Goal: Book appointment/travel/reservation: Book appointment/travel/reservation

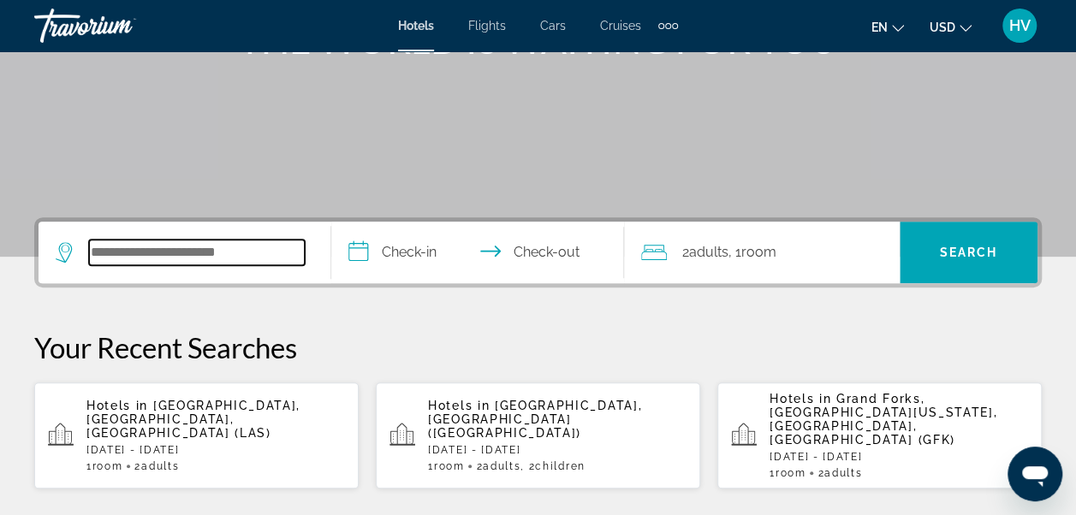
click at [130, 248] on input "Search hotel destination" at bounding box center [197, 253] width 216 height 26
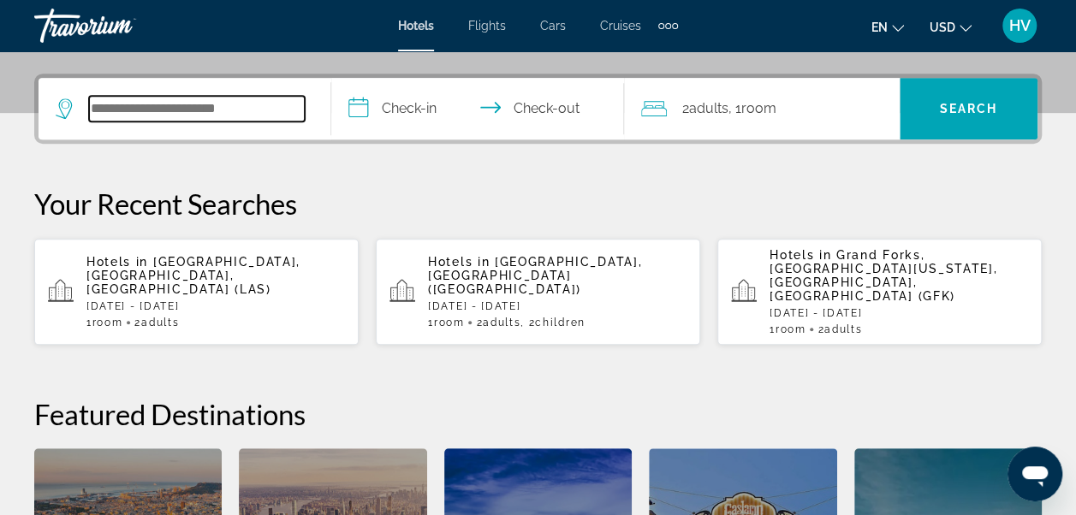
scroll to position [418, 0]
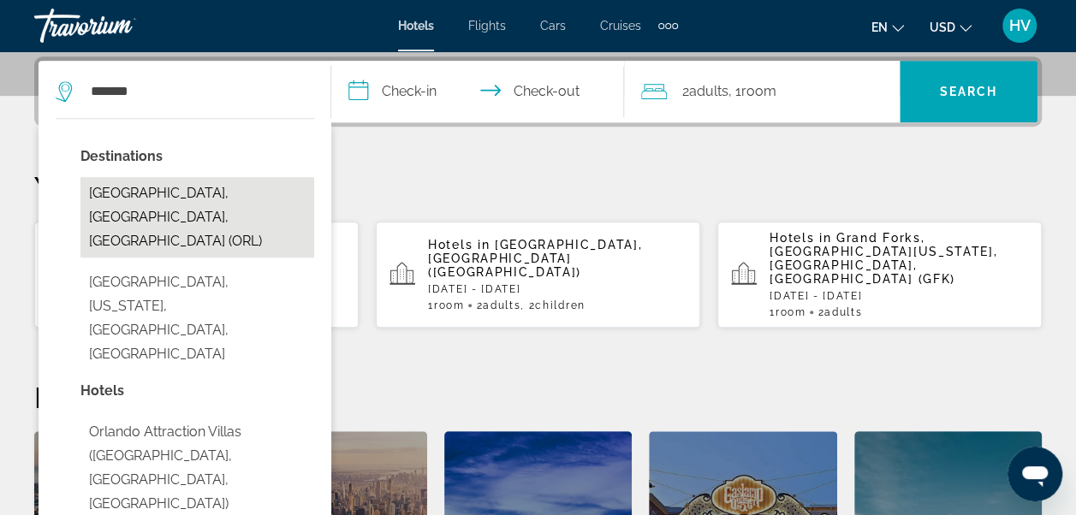
click at [137, 184] on button "[GEOGRAPHIC_DATA], [GEOGRAPHIC_DATA], [GEOGRAPHIC_DATA] (ORL)" at bounding box center [197, 217] width 234 height 80
type input "**********"
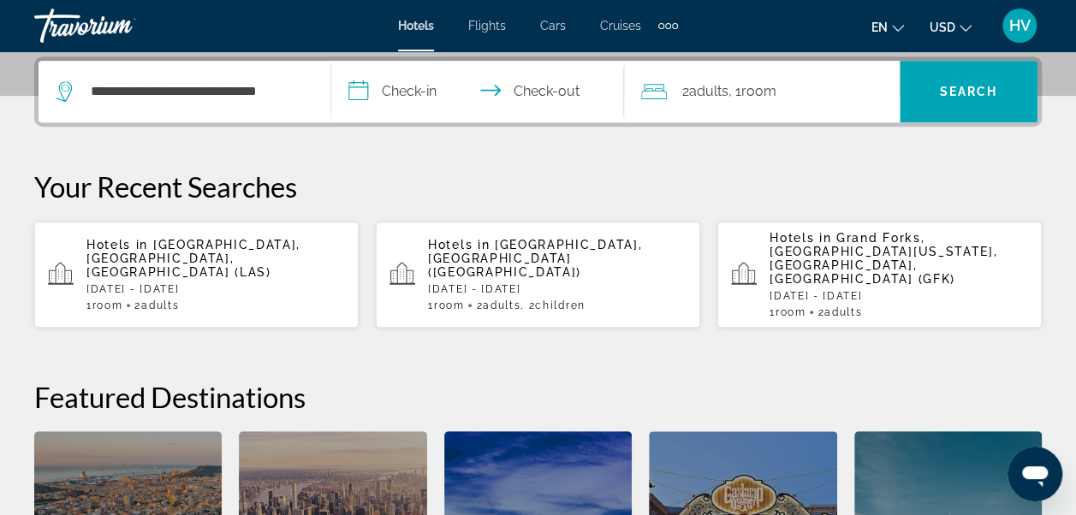
click at [393, 93] on input "**********" at bounding box center [481, 94] width 300 height 67
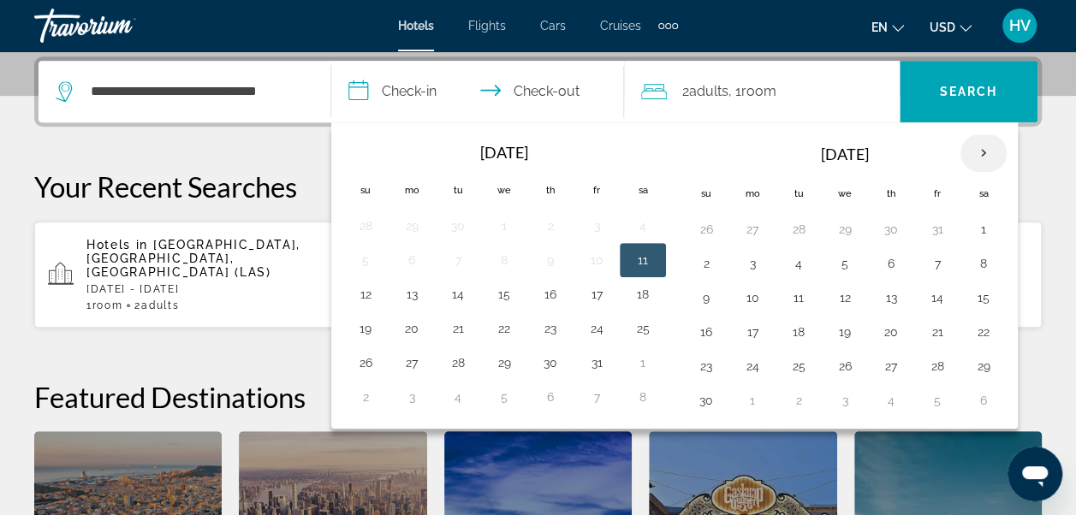
click at [979, 151] on th "Next month" at bounding box center [983, 153] width 46 height 38
click at [840, 362] on button "25" at bounding box center [844, 366] width 27 height 24
click at [970, 156] on th "Next month" at bounding box center [983, 153] width 46 height 38
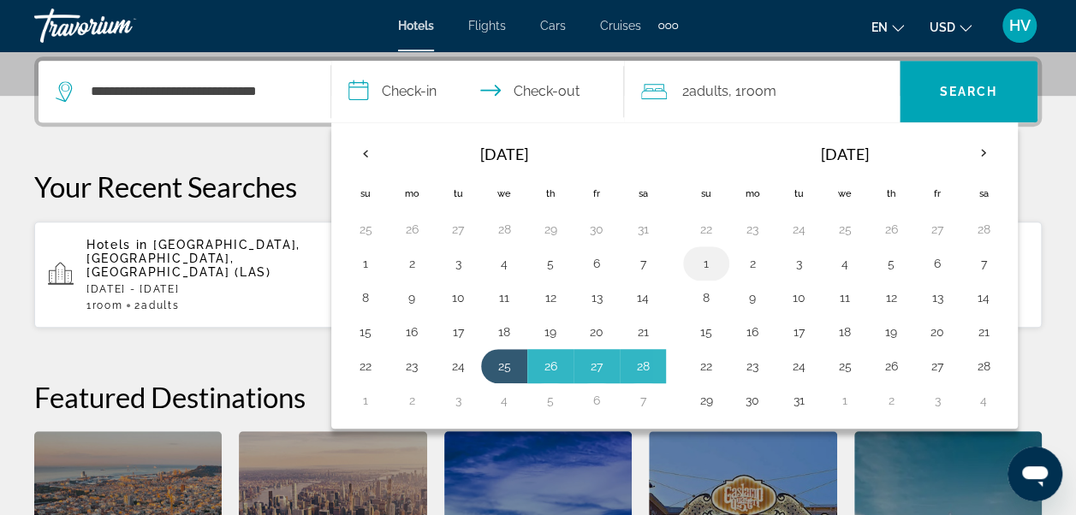
click at [702, 261] on button "1" at bounding box center [705, 264] width 27 height 24
type input "**********"
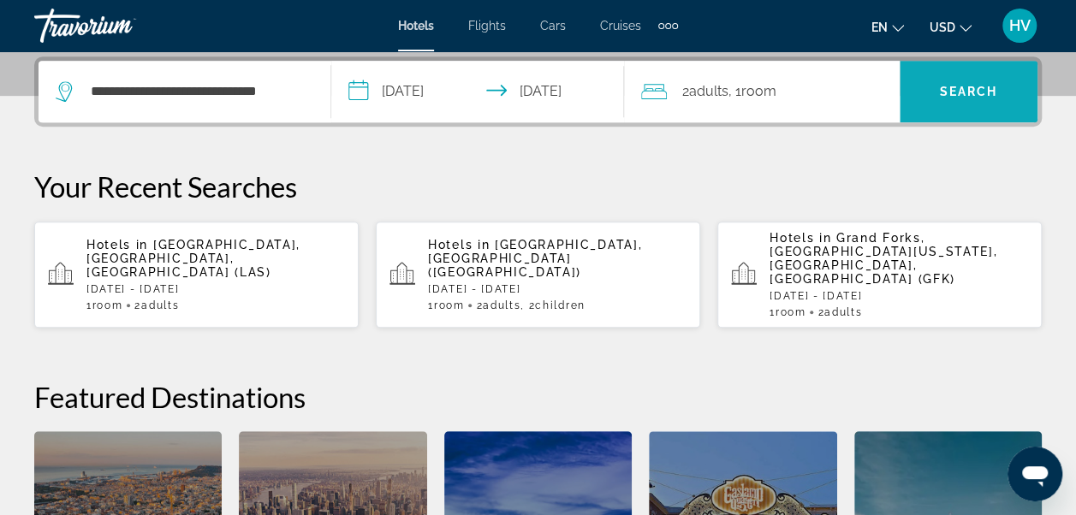
click at [978, 104] on span "Search" at bounding box center [968, 91] width 138 height 41
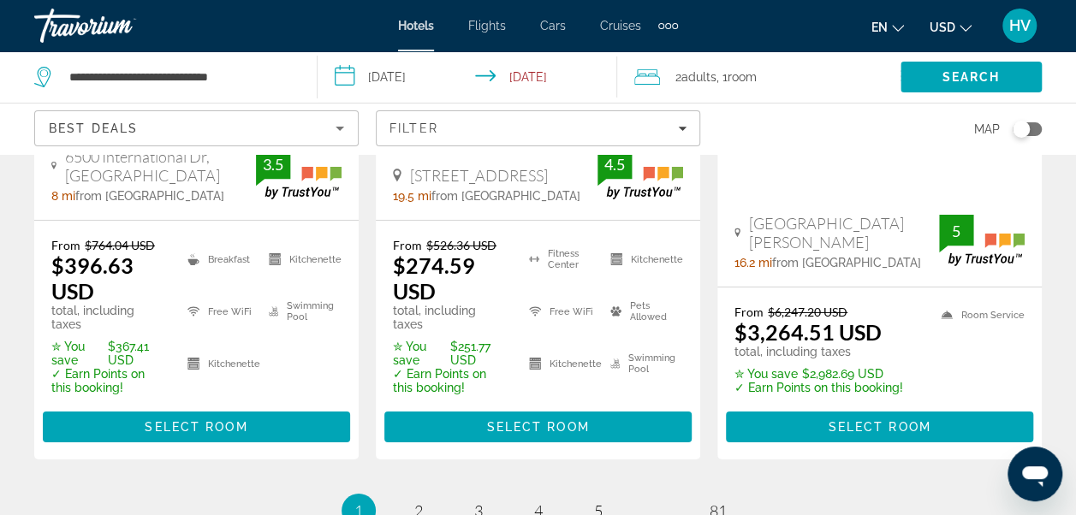
scroll to position [2738, 0]
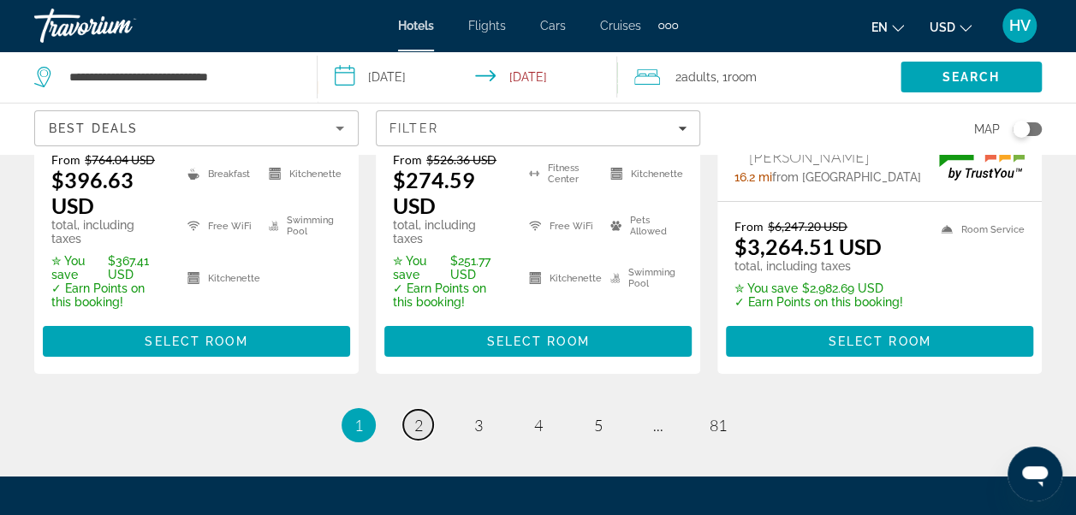
click at [419, 416] on span "2" at bounding box center [418, 425] width 9 height 19
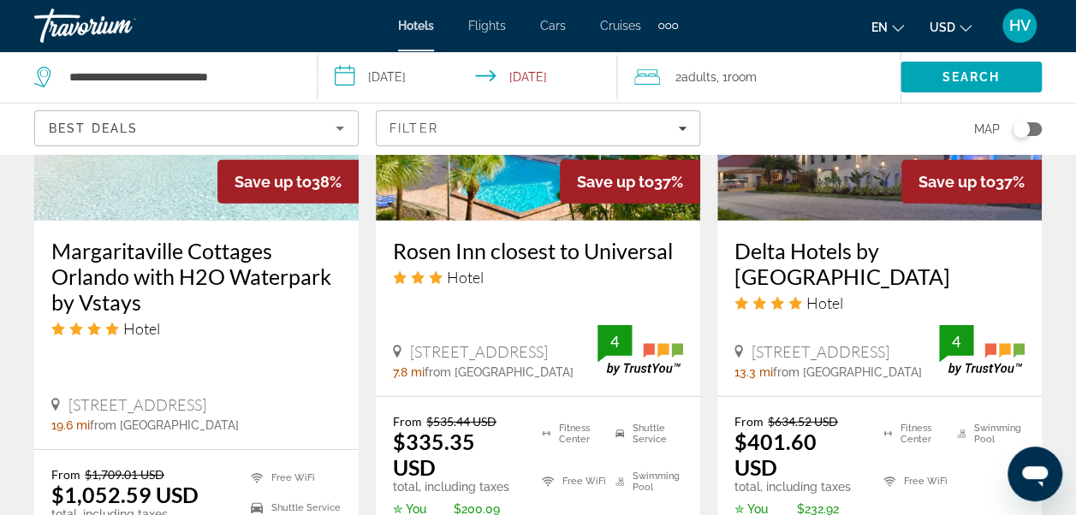
scroll to position [2567, 0]
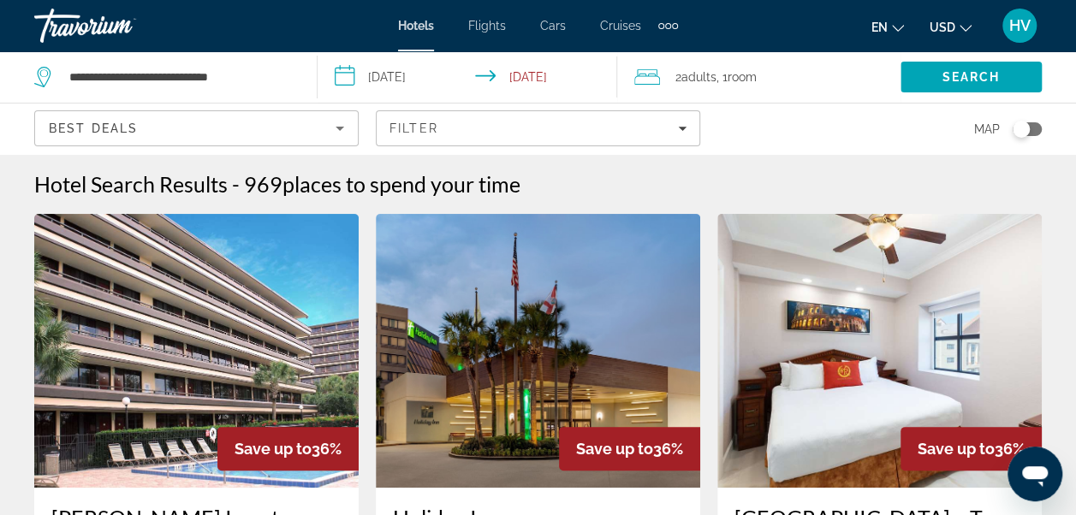
click at [334, 135] on icon "Sort by" at bounding box center [339, 128] width 21 height 21
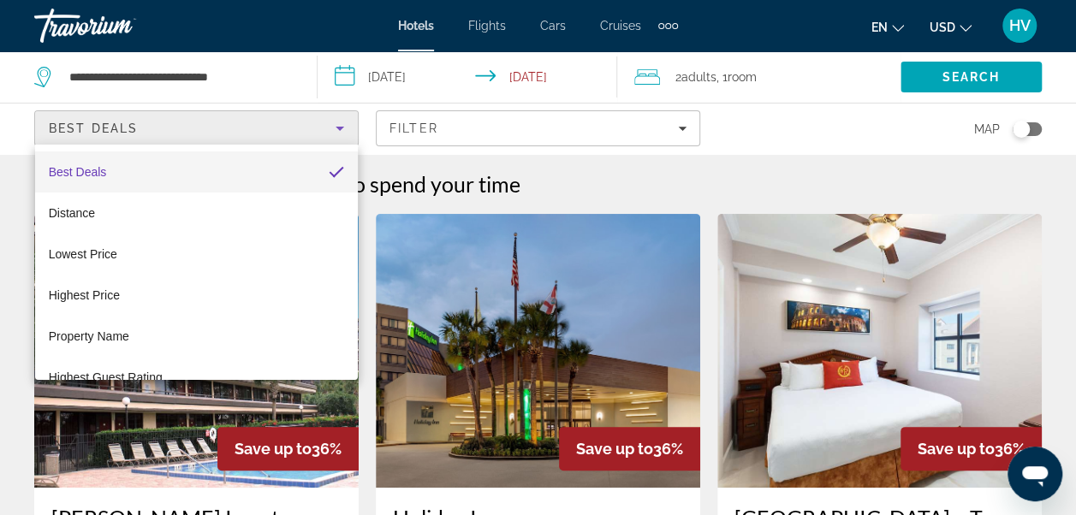
click at [689, 137] on div at bounding box center [538, 257] width 1076 height 515
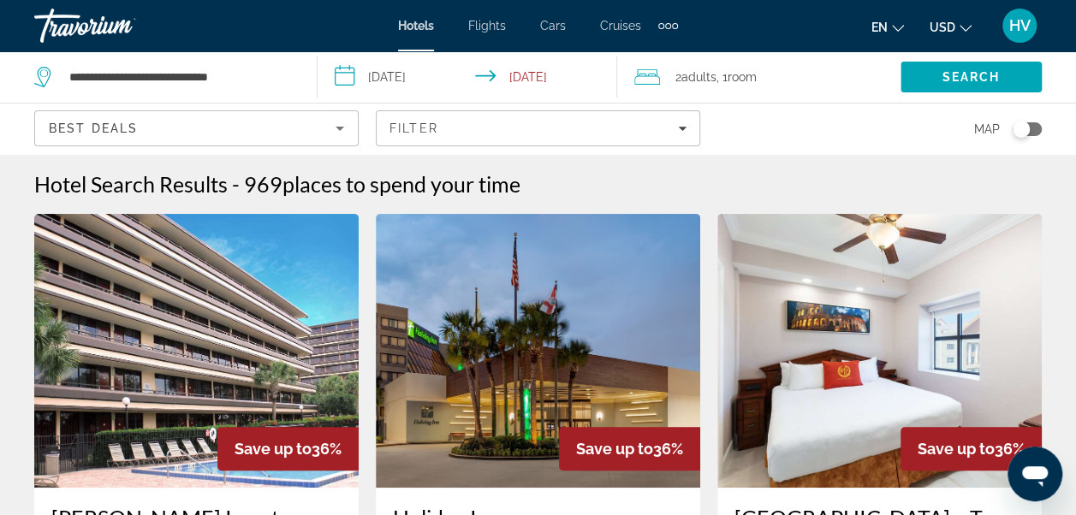
click at [689, 137] on span "Filters" at bounding box center [538, 128] width 323 height 41
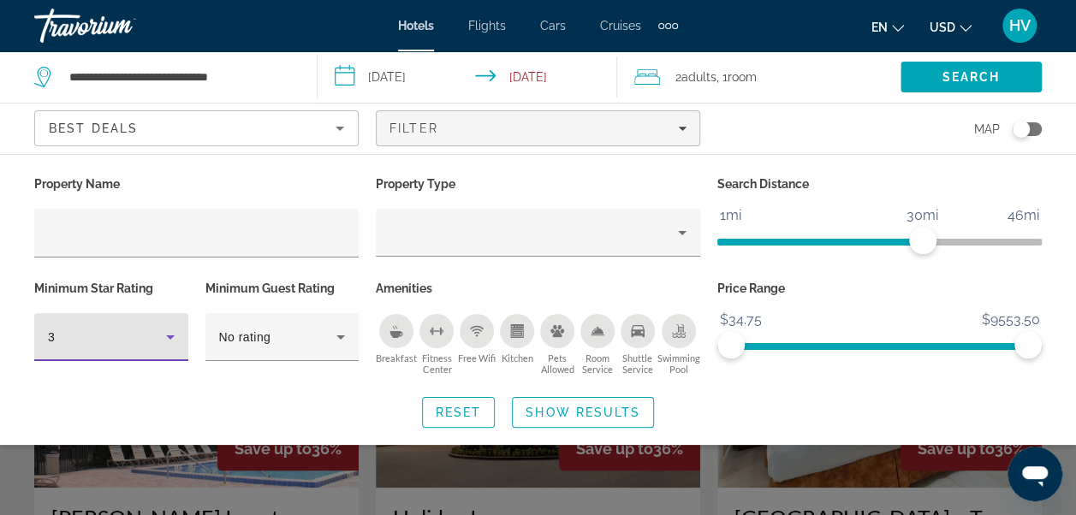
click at [175, 339] on icon "Hotel Filters" at bounding box center [170, 337] width 21 height 21
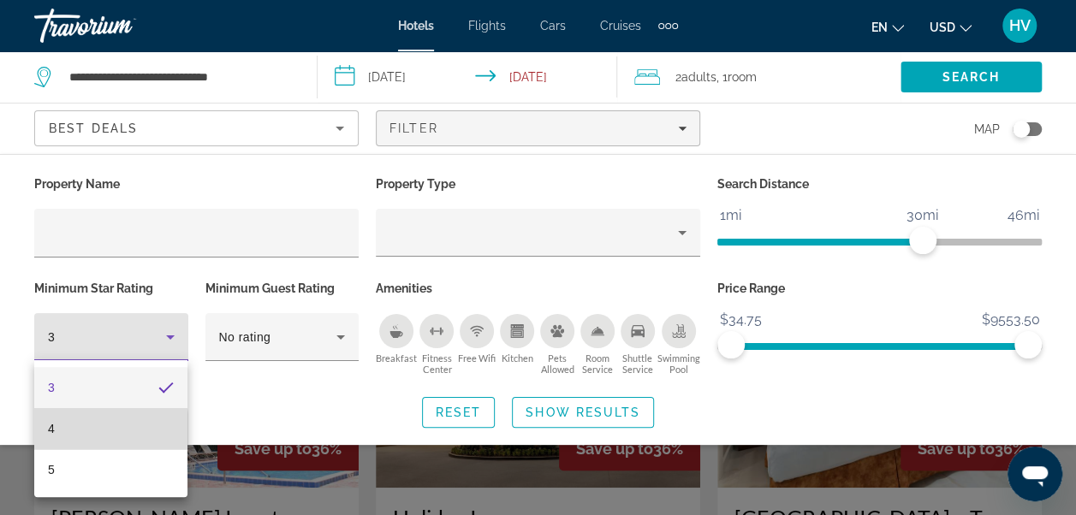
click at [68, 433] on mat-option "4" at bounding box center [110, 428] width 153 height 41
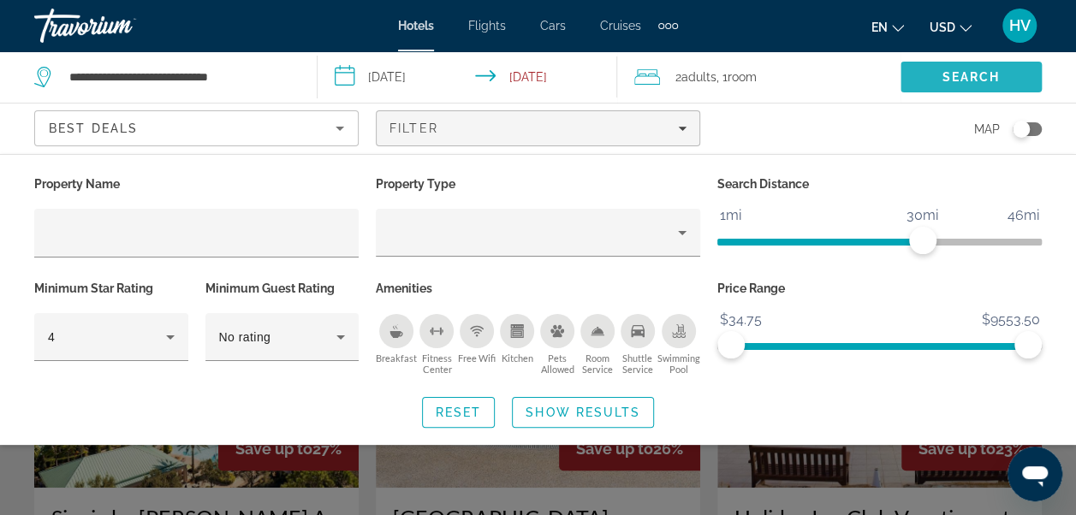
click at [951, 85] on span "Search" at bounding box center [970, 76] width 141 height 41
click at [951, 75] on span "Search" at bounding box center [971, 77] width 58 height 14
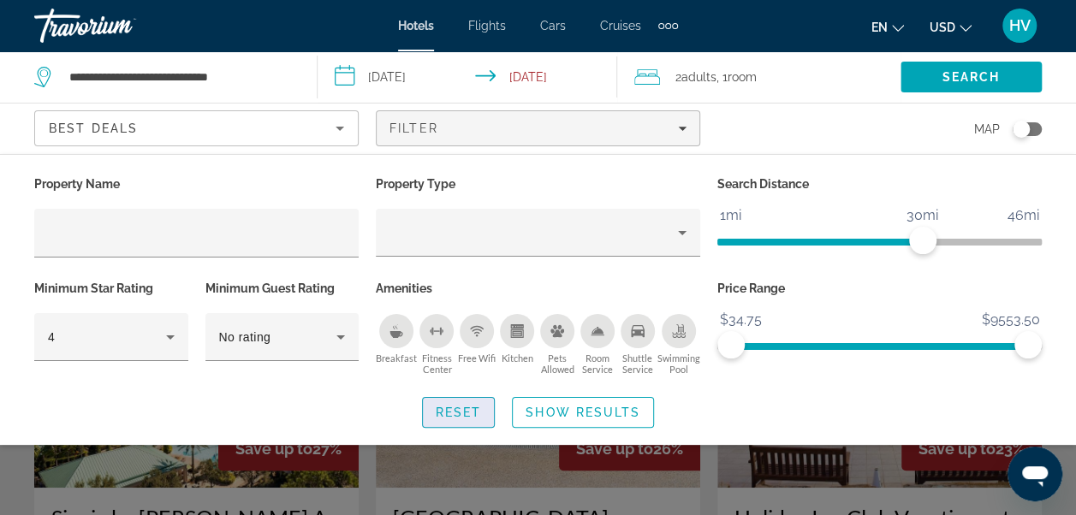
click at [442, 417] on span "Reset" at bounding box center [459, 413] width 46 height 14
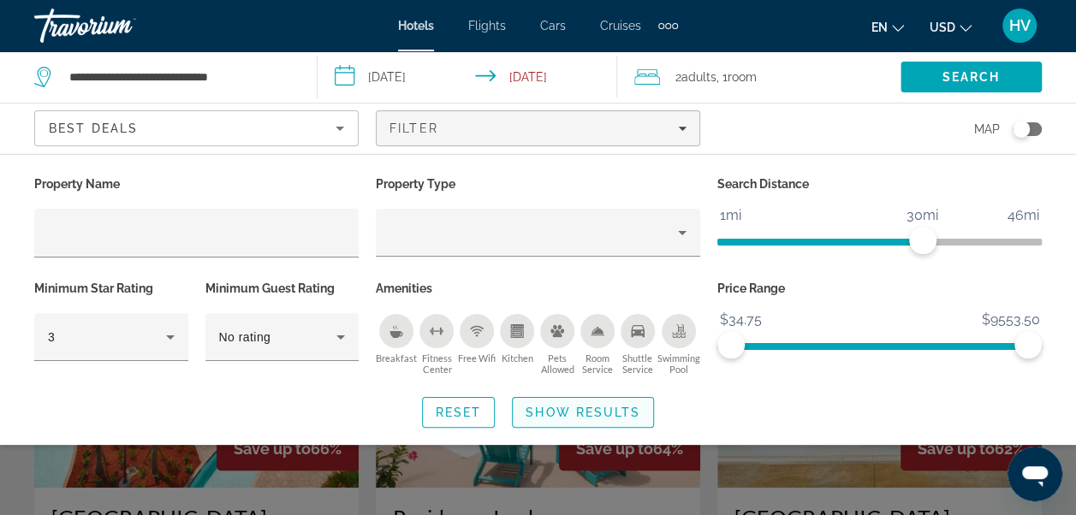
click at [565, 412] on span "Show Results" at bounding box center [582, 413] width 115 height 14
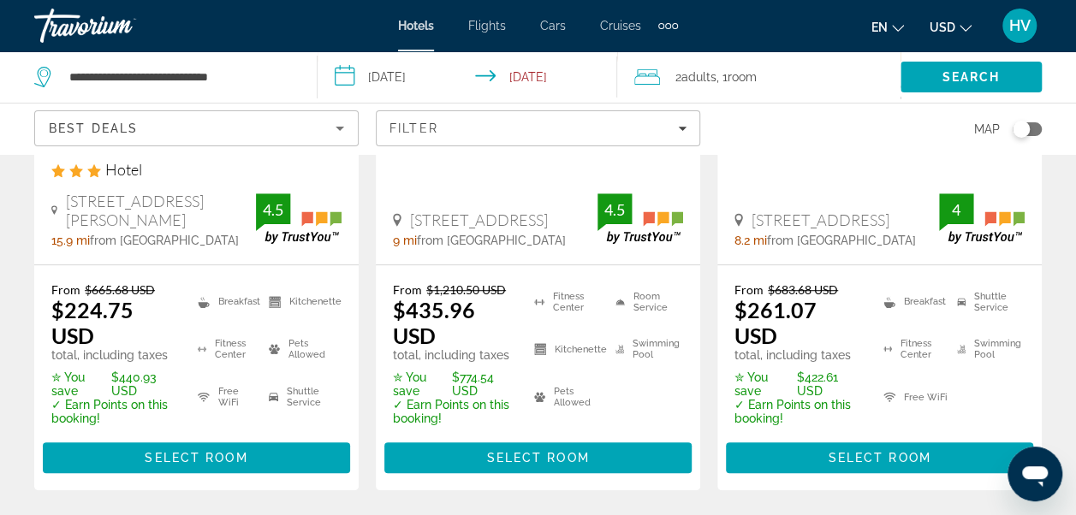
scroll to position [428, 0]
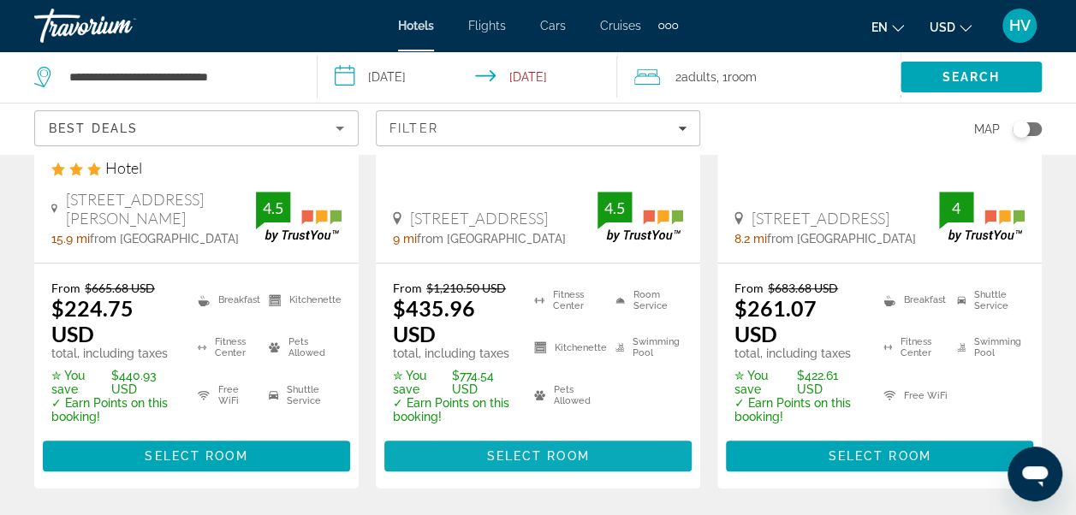
click at [481, 442] on span "Main content" at bounding box center [537, 456] width 307 height 41
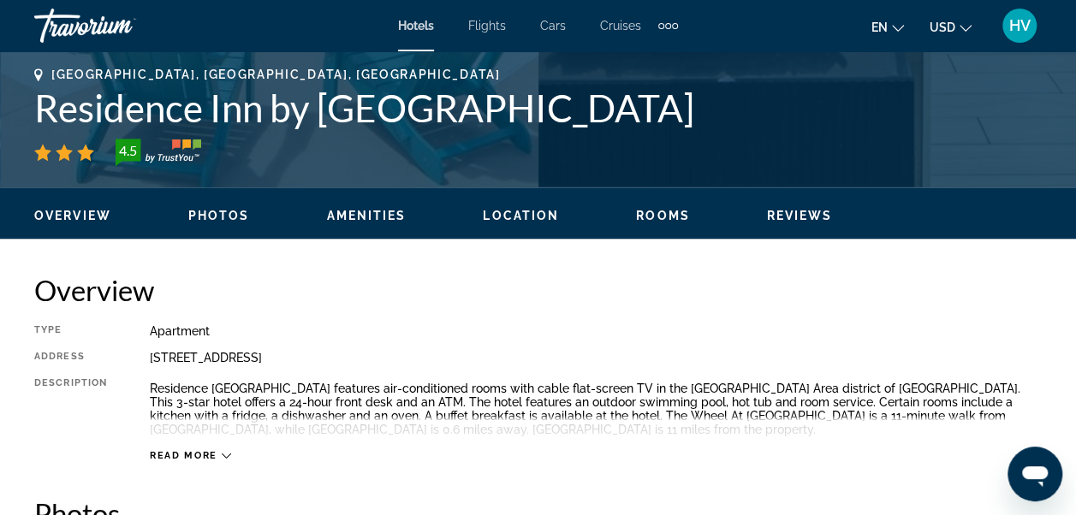
scroll to position [770, 0]
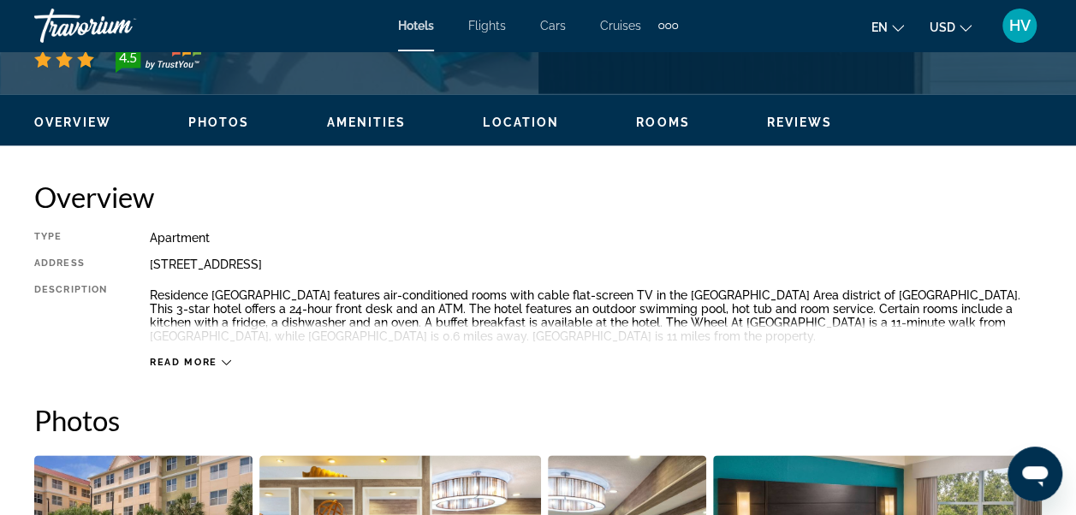
drag, startPoint x: 149, startPoint y: 260, endPoint x: 460, endPoint y: 270, distance: 311.7
click at [460, 270] on div "Type Apartment Address [STREET_ADDRESS][DEMOGRAPHIC_DATA] Description Residence…" at bounding box center [537, 300] width 1007 height 138
copy div "[STREET_ADDRESS]"
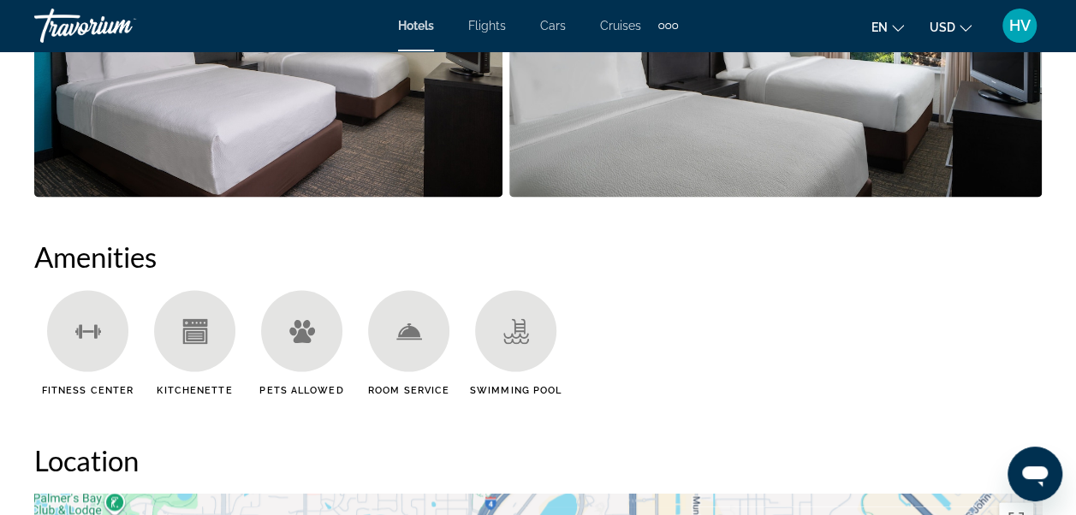
scroll to position [1540, 0]
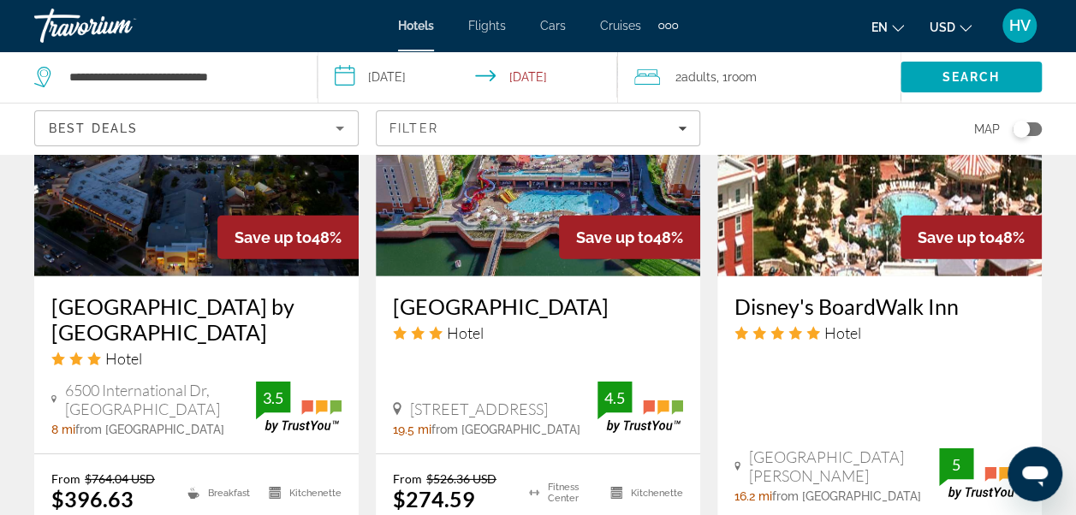
scroll to position [2396, 0]
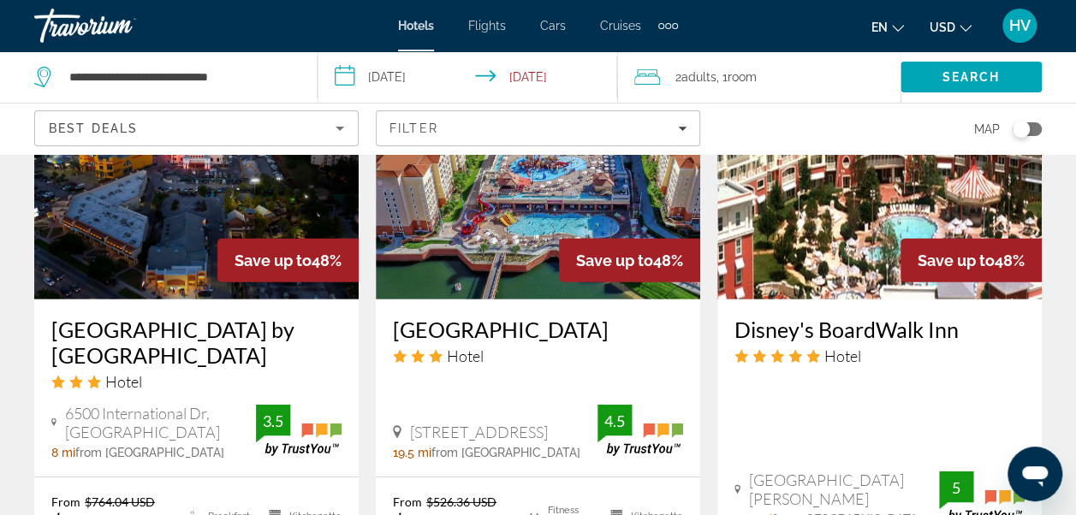
drag, startPoint x: 396, startPoint y: 343, endPoint x: 535, endPoint y: 378, distance: 143.0
click at [535, 378] on div "[GEOGRAPHIC_DATA] Hotel [STREET_ADDRESS] 19.5 mi from [GEOGRAPHIC_DATA] from ho…" at bounding box center [538, 388] width 324 height 177
copy span "[STREET_ADDRESS]"
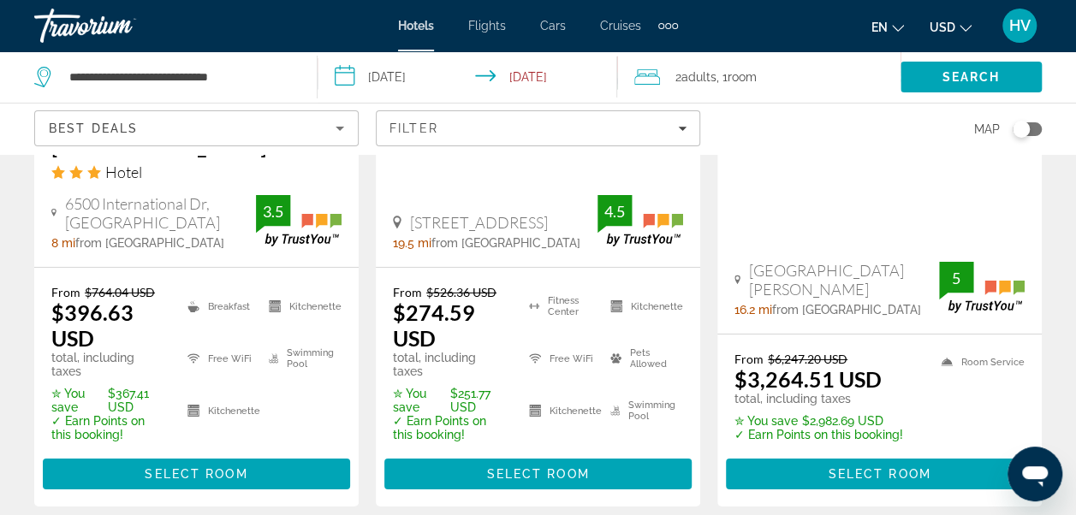
scroll to position [2653, 0]
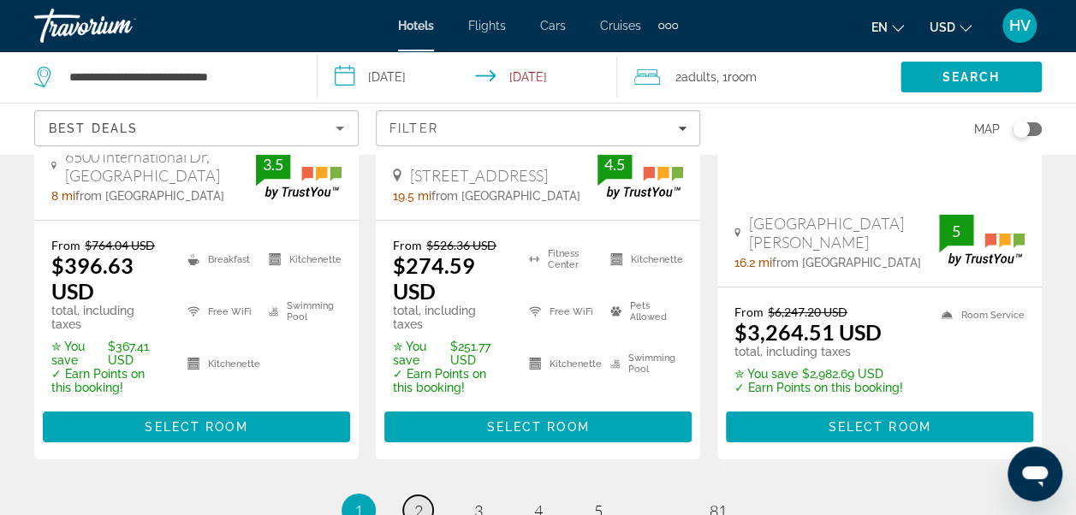
click at [420, 501] on span "2" at bounding box center [418, 510] width 9 height 19
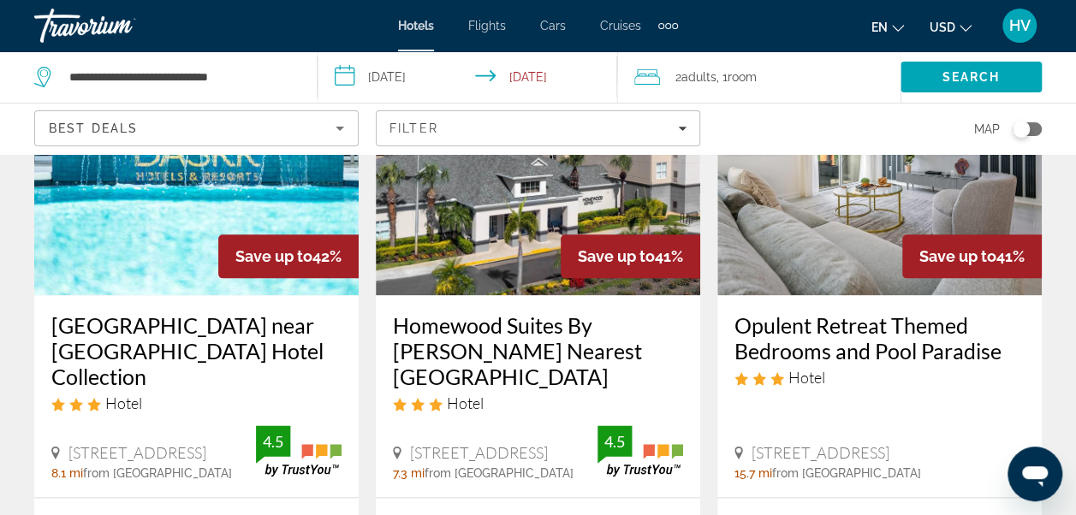
scroll to position [941, 0]
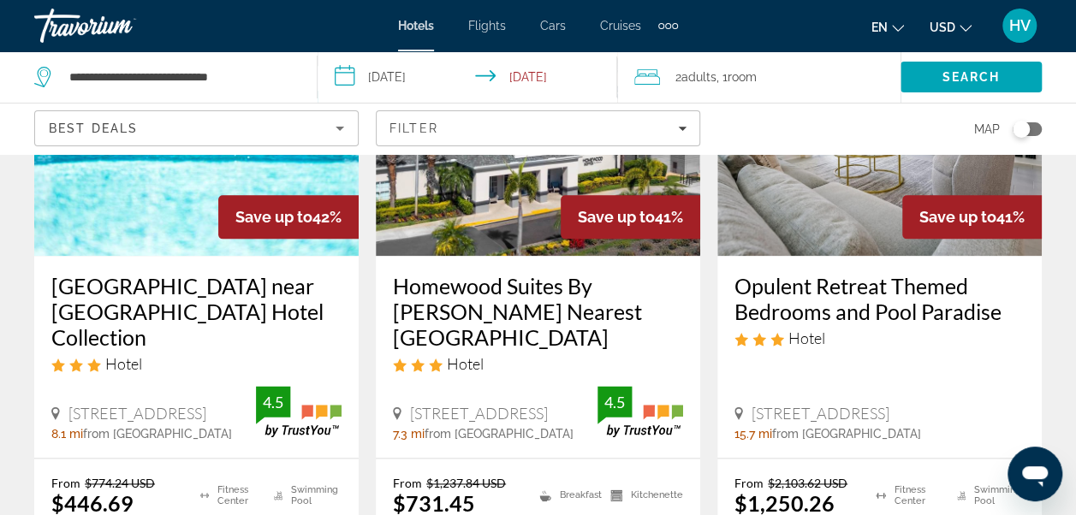
drag, startPoint x: 406, startPoint y: 366, endPoint x: 505, endPoint y: 393, distance: 102.8
click at [505, 404] on div "[STREET_ADDRESS]" at bounding box center [495, 413] width 205 height 19
copy span "[STREET_ADDRESS]"
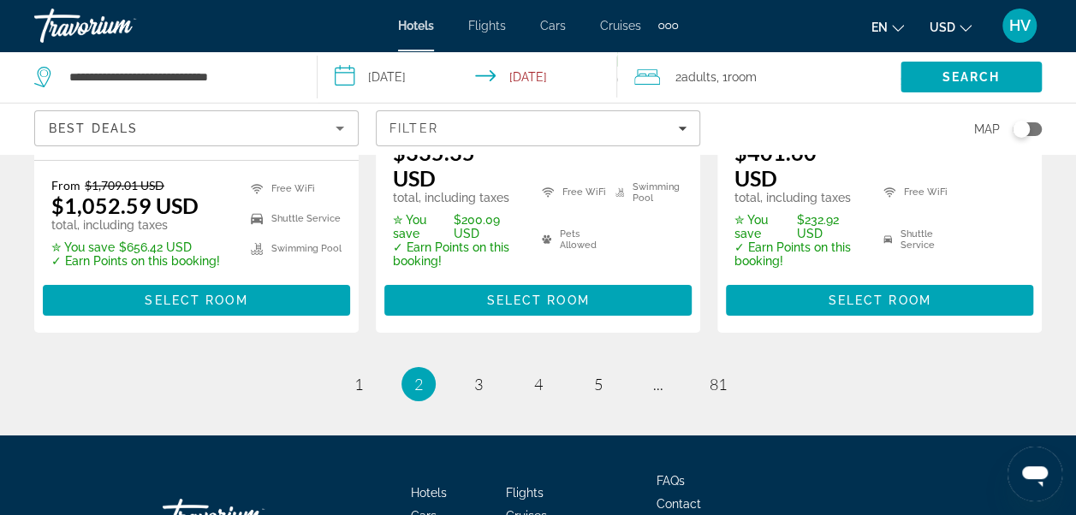
scroll to position [2738, 0]
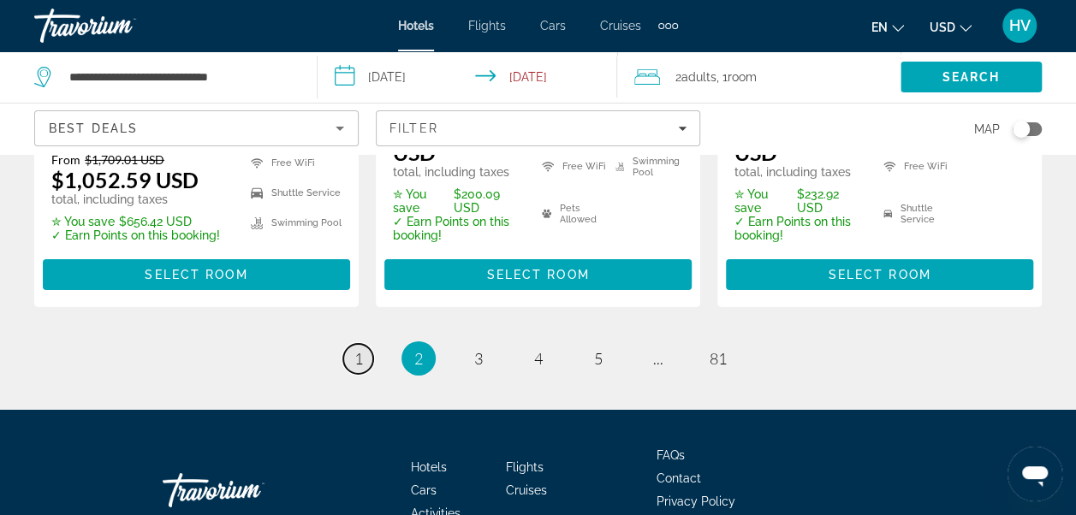
click at [359, 349] on span "1" at bounding box center [358, 358] width 9 height 19
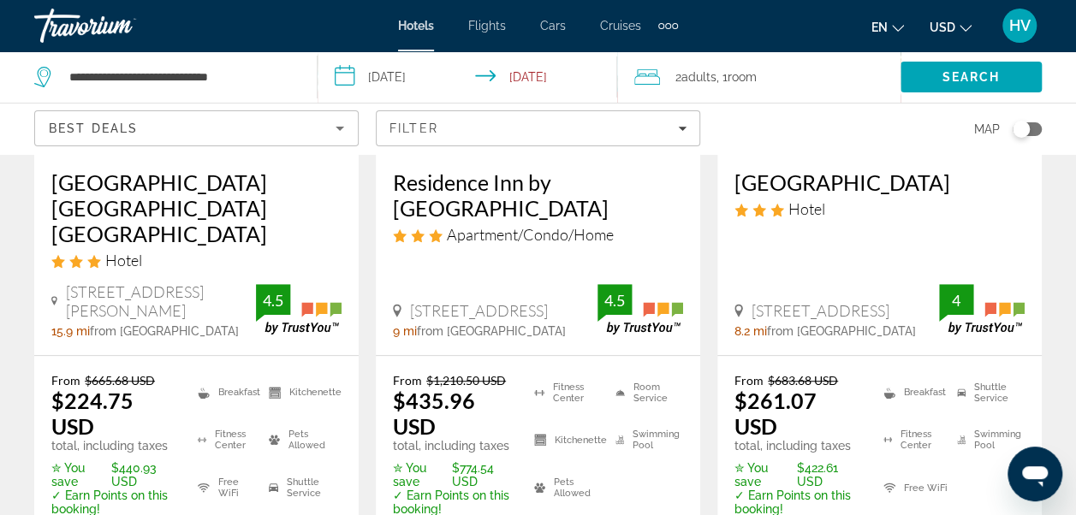
scroll to position [342, 0]
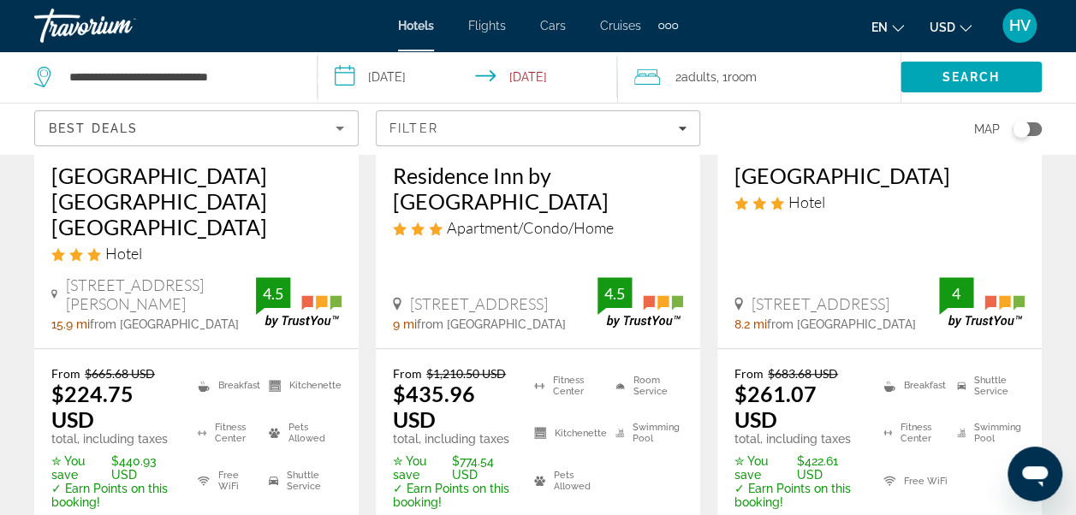
click at [962, 22] on icon "Change currency" at bounding box center [965, 28] width 12 height 12
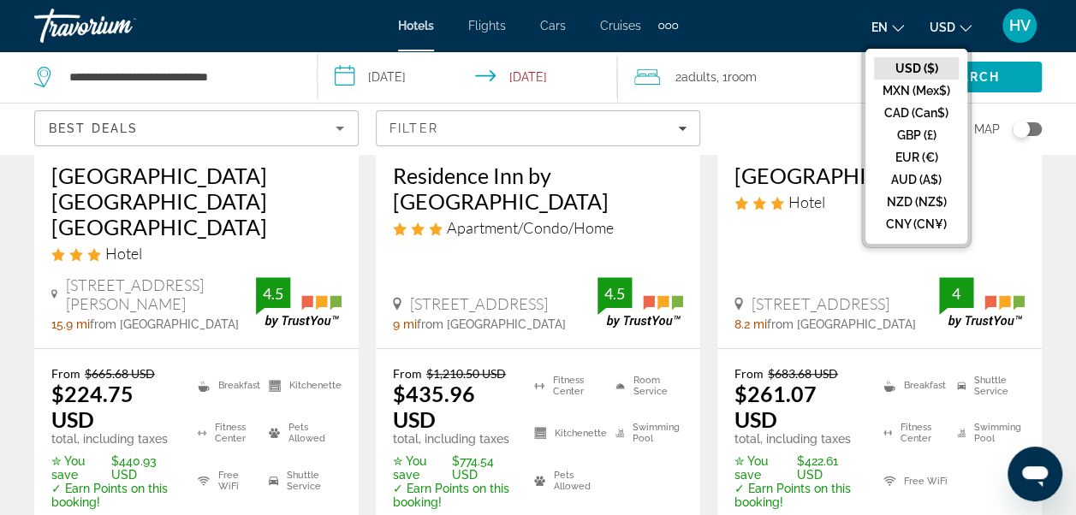
click at [768, 132] on div "Map" at bounding box center [879, 129] width 324 height 50
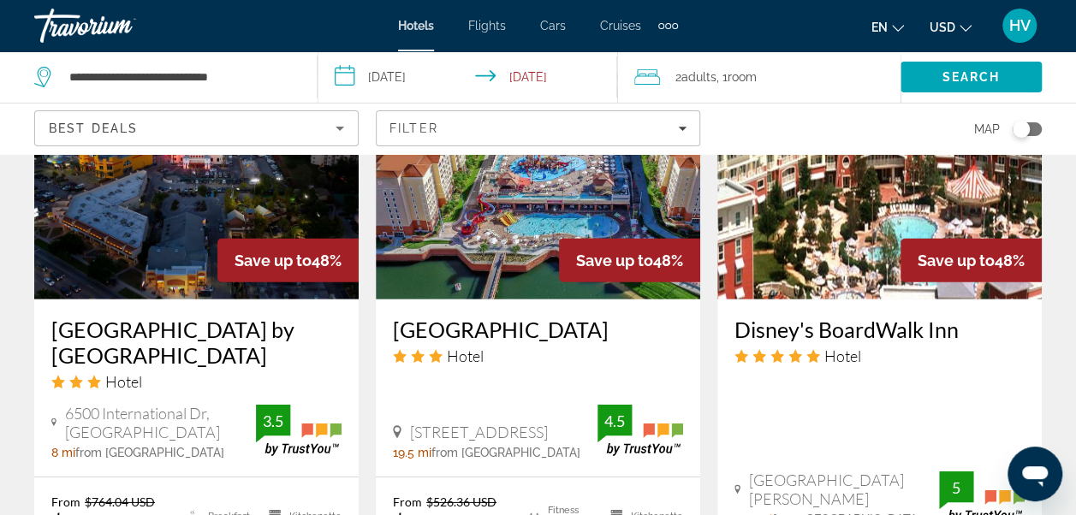
scroll to position [2482, 0]
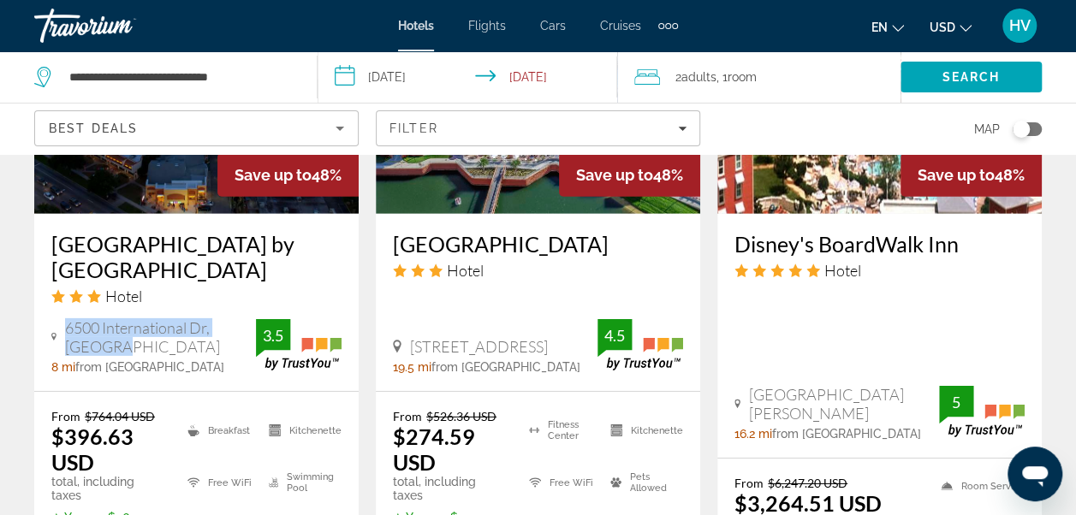
drag, startPoint x: 68, startPoint y: 270, endPoint x: 125, endPoint y: 291, distance: 60.4
click at [125, 318] on span "6500 International Dr, [GEOGRAPHIC_DATA]" at bounding box center [160, 337] width 191 height 38
copy span "6500 International Dr, [GEOGRAPHIC_DATA]"
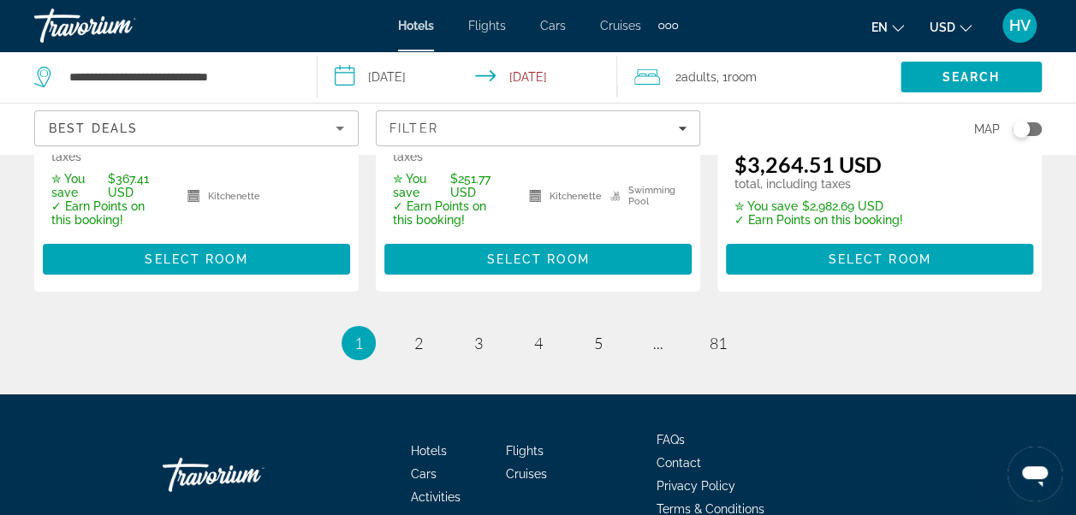
scroll to position [2824, 0]
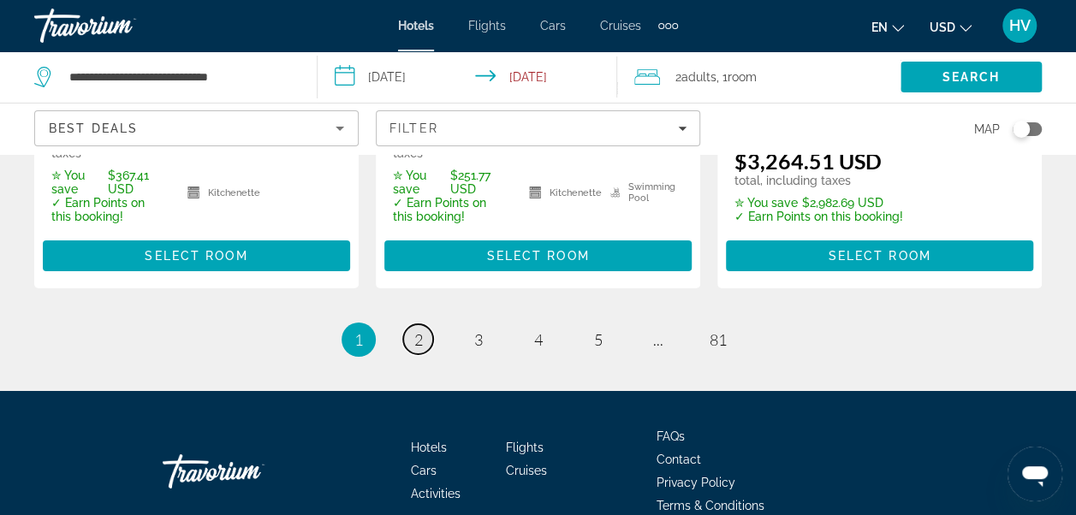
click at [412, 324] on link "page 2" at bounding box center [418, 339] width 30 height 30
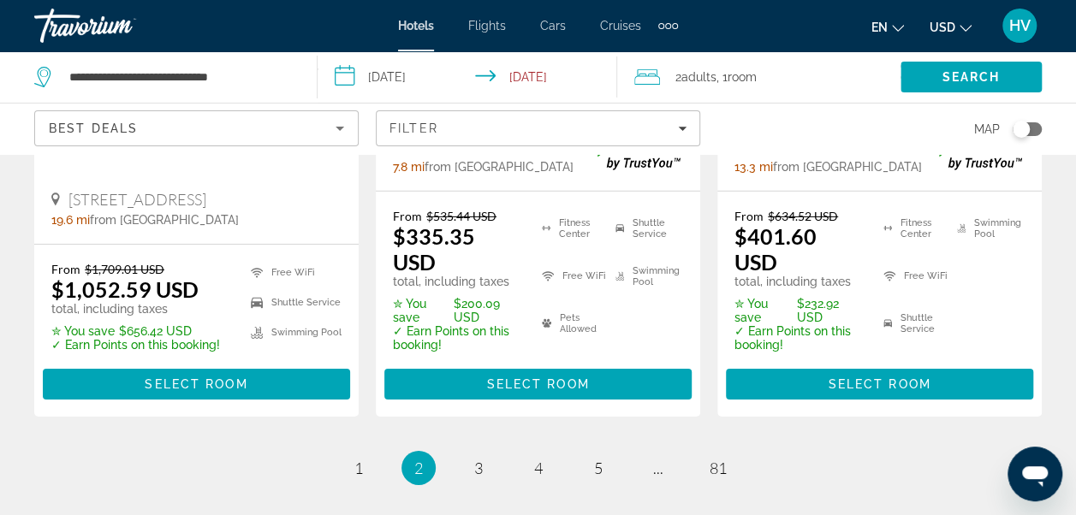
scroll to position [2653, 0]
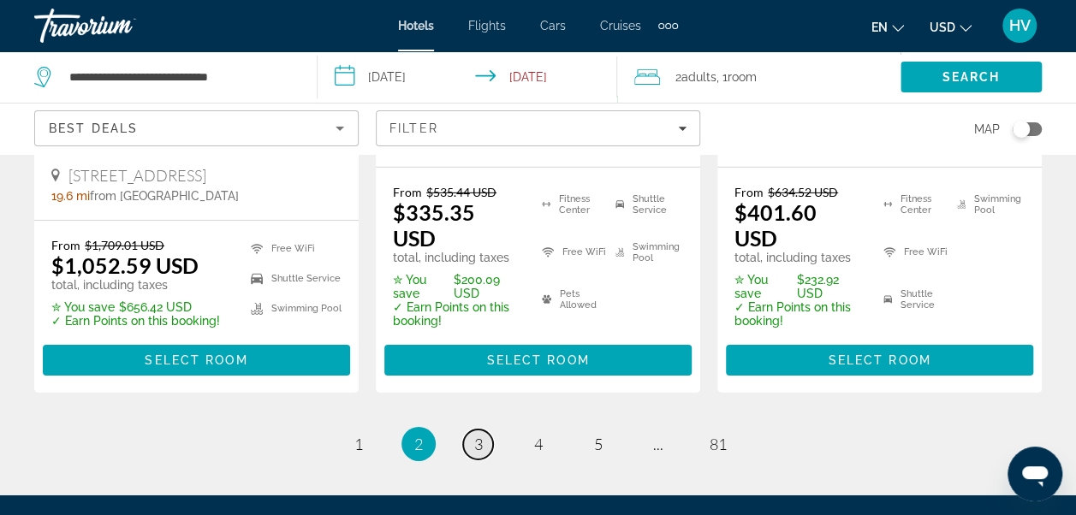
click at [479, 435] on span "3" at bounding box center [478, 444] width 9 height 19
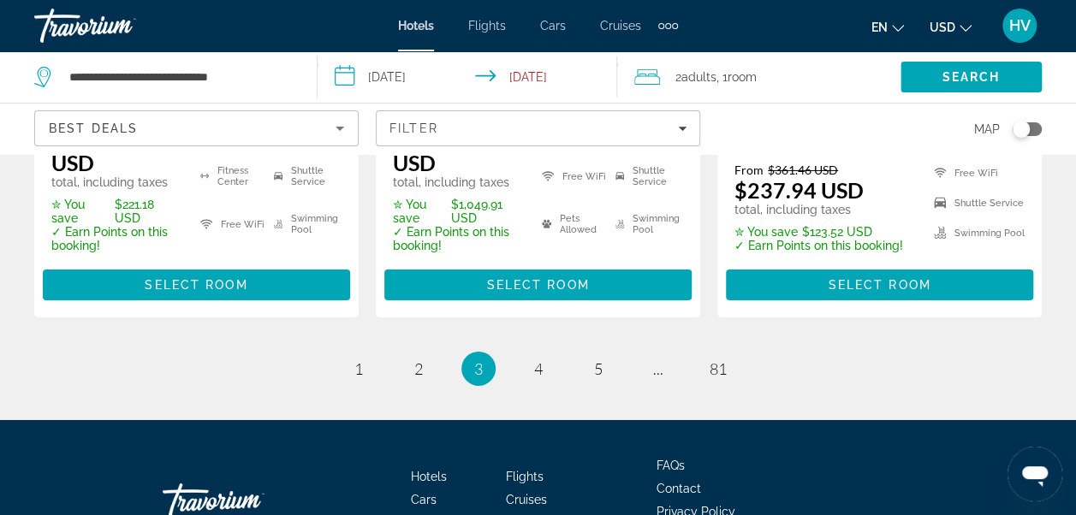
scroll to position [2824, 0]
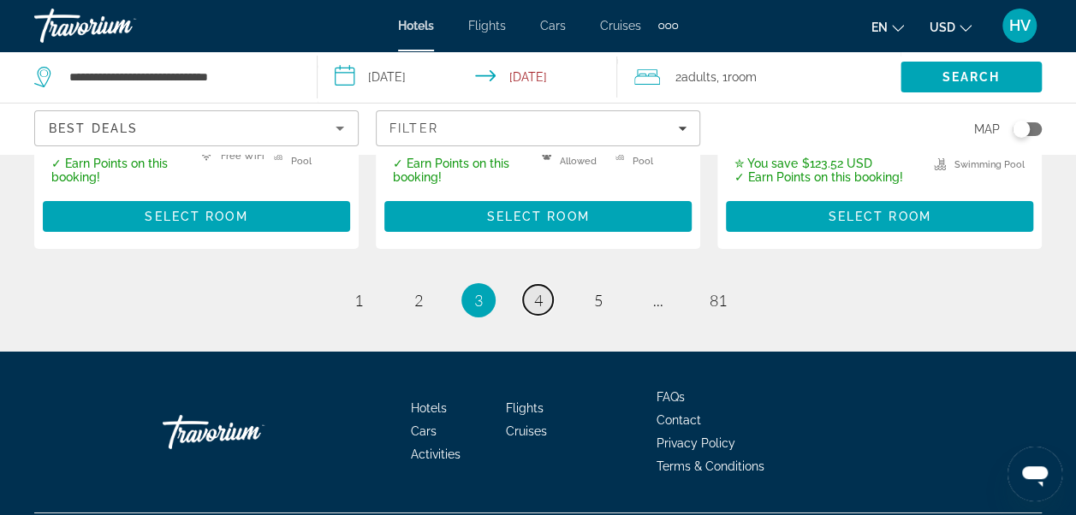
click at [541, 291] on span "4" at bounding box center [538, 300] width 9 height 19
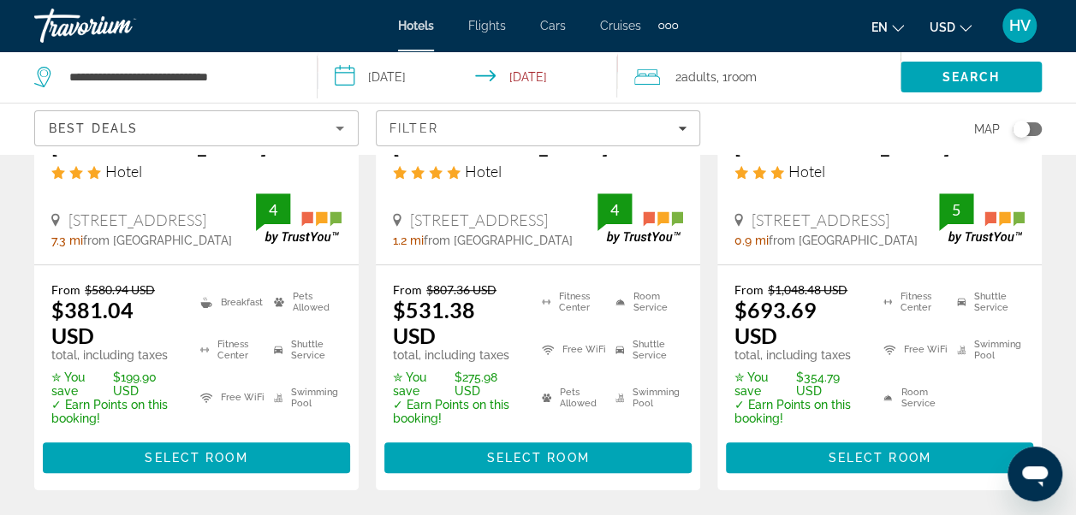
scroll to position [428, 0]
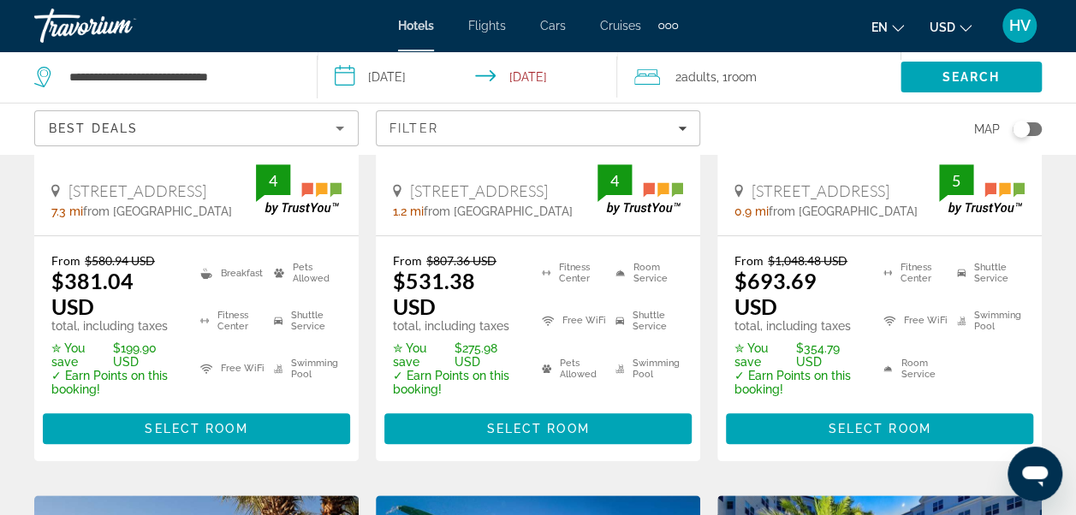
drag, startPoint x: 412, startPoint y: 202, endPoint x: 476, endPoint y: 221, distance: 66.9
click at [476, 200] on span "[STREET_ADDRESS]" at bounding box center [479, 190] width 138 height 19
copy span "[STREET_ADDRESS]"
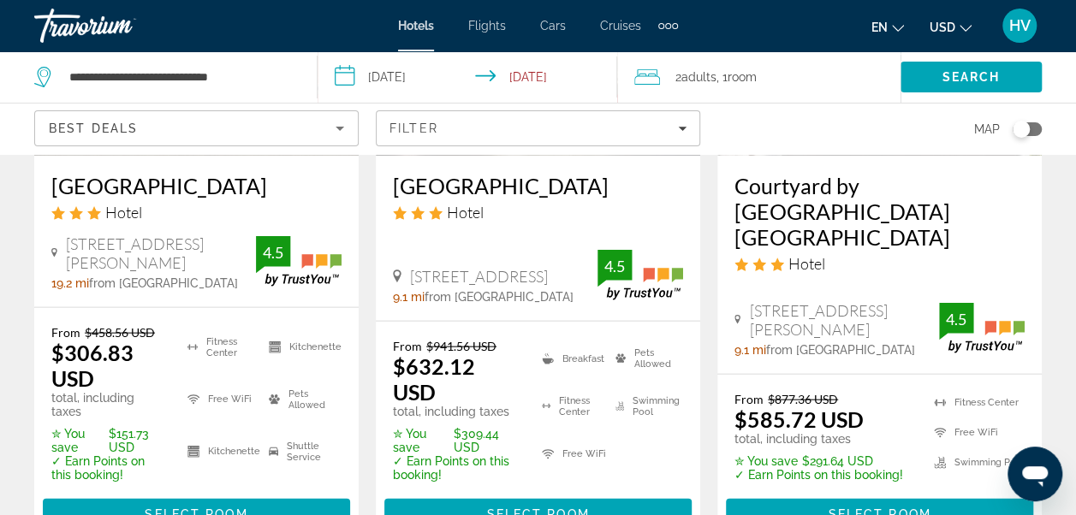
scroll to position [1797, 0]
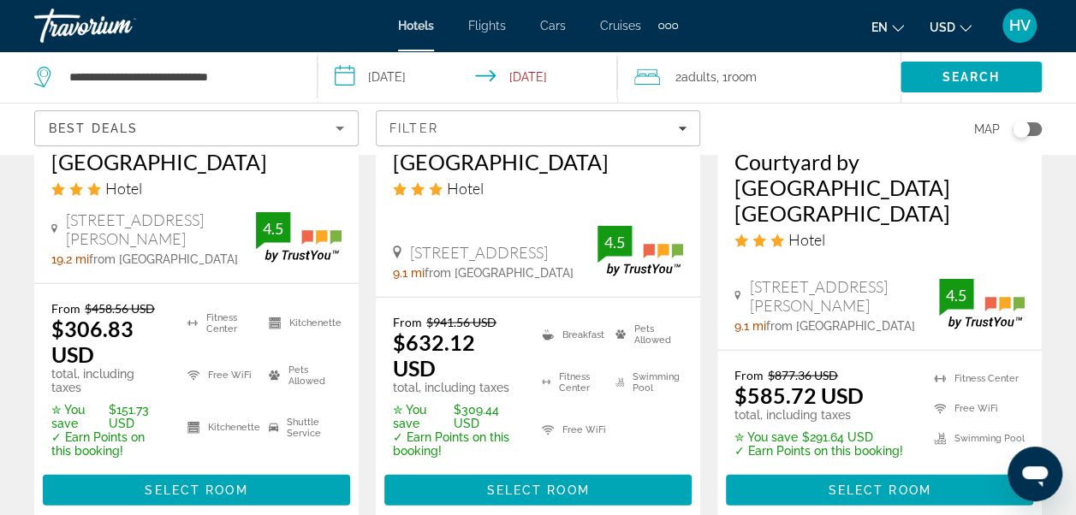
drag, startPoint x: 406, startPoint y: 257, endPoint x: 469, endPoint y: 277, distance: 65.8
click at [469, 262] on div "[STREET_ADDRESS]" at bounding box center [495, 252] width 205 height 19
copy span "[STREET_ADDRESS]"
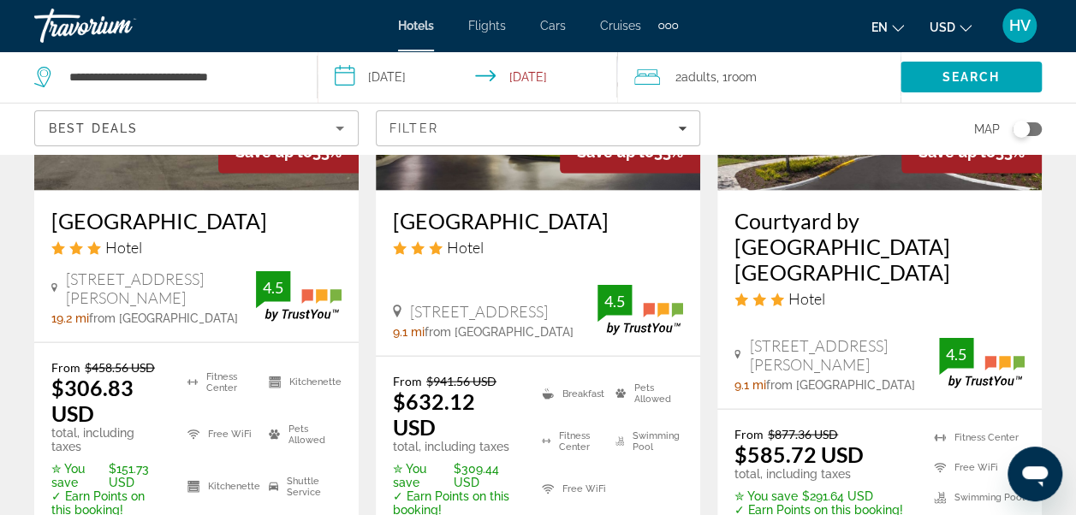
scroll to position [1712, 0]
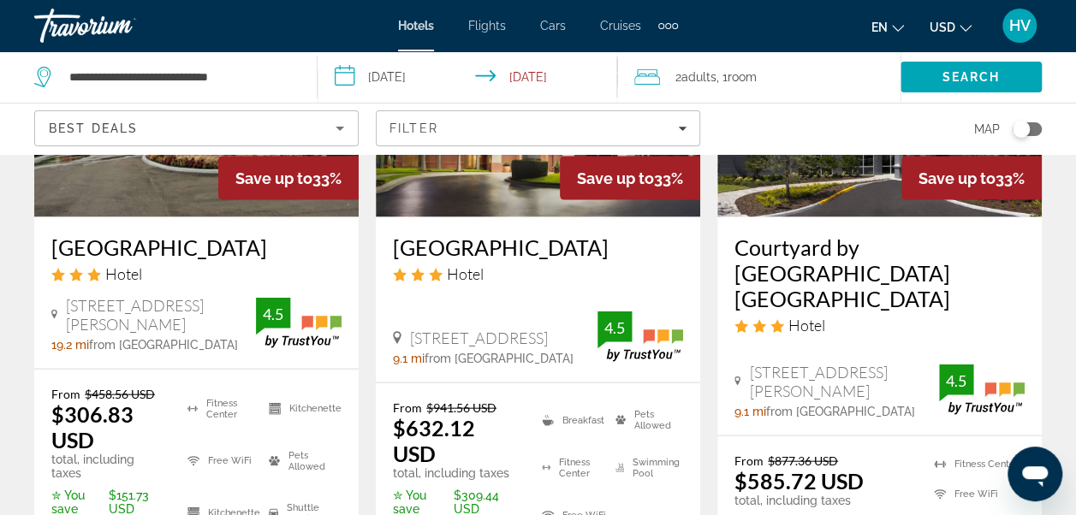
click at [581, 237] on h3 "[GEOGRAPHIC_DATA]" at bounding box center [538, 247] width 290 height 26
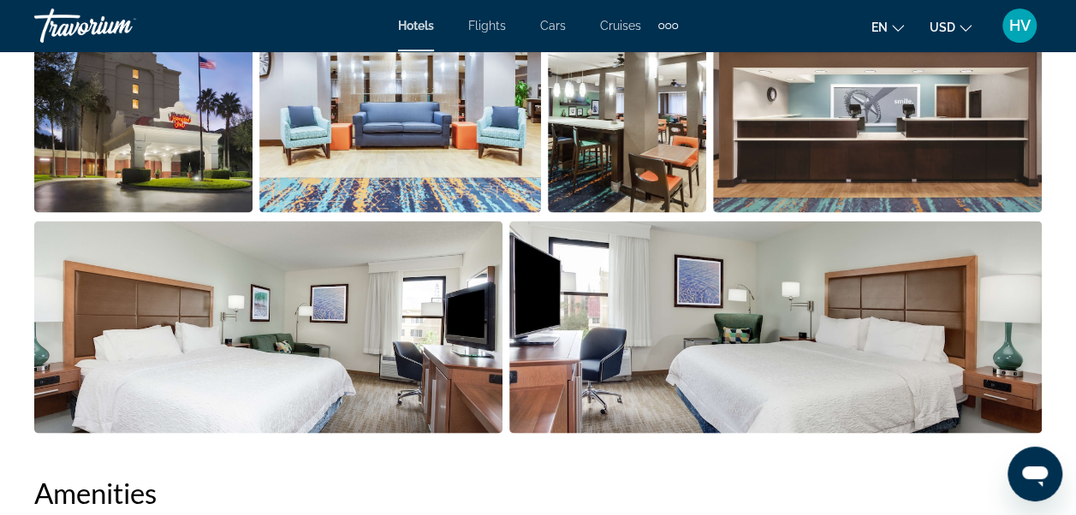
scroll to position [1284, 0]
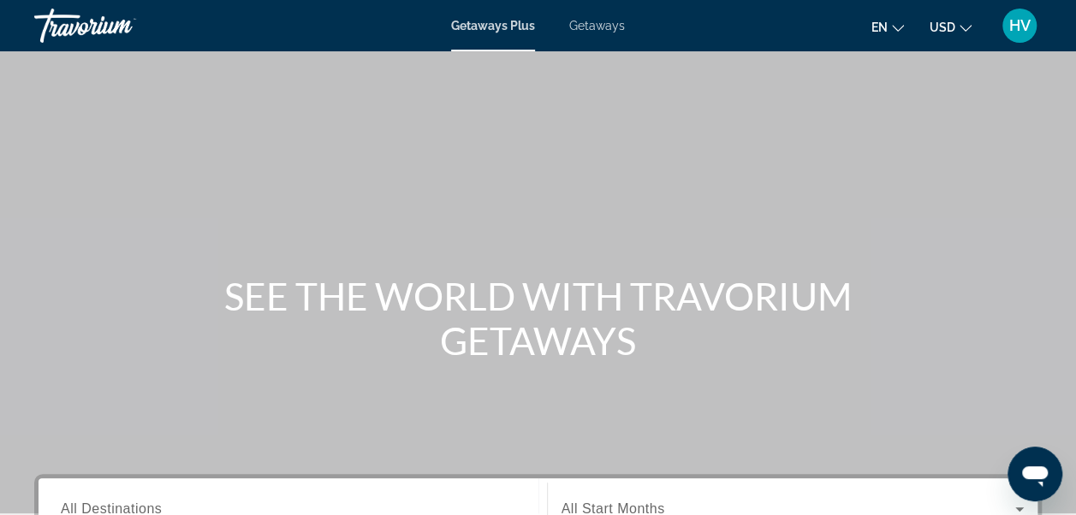
click at [599, 27] on span "Getaways" at bounding box center [597, 26] width 56 height 14
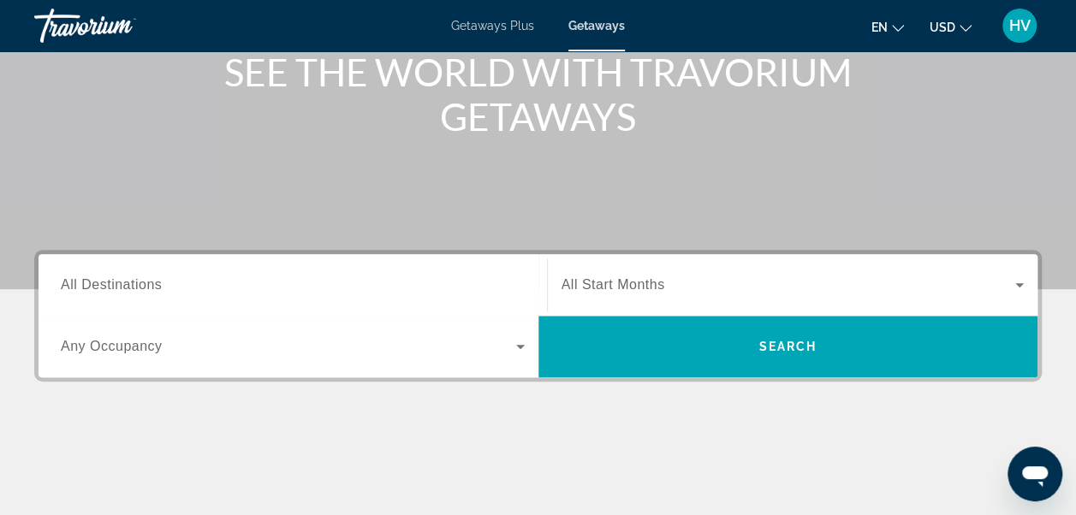
scroll to position [257, 0]
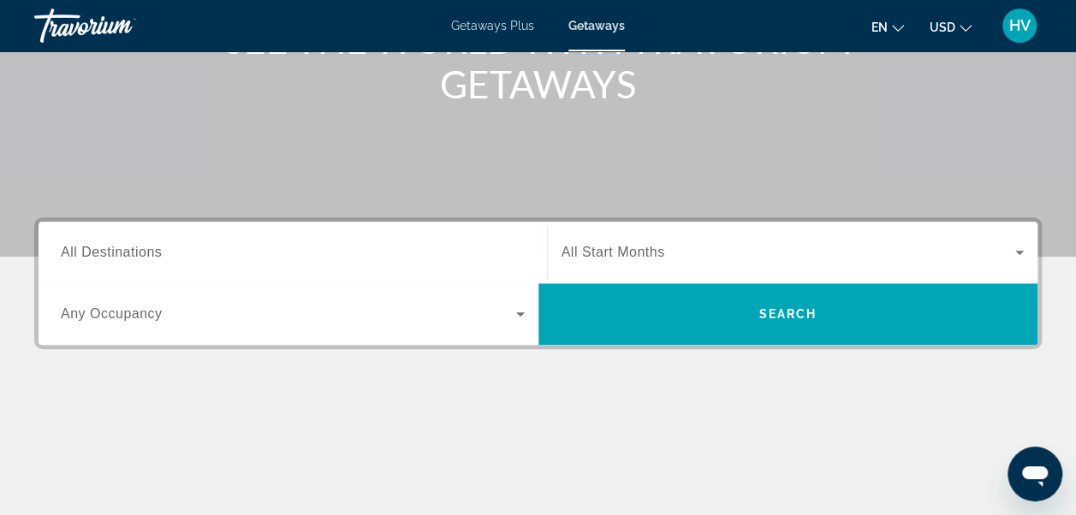
click at [142, 320] on span "Any Occupancy" at bounding box center [112, 313] width 102 height 15
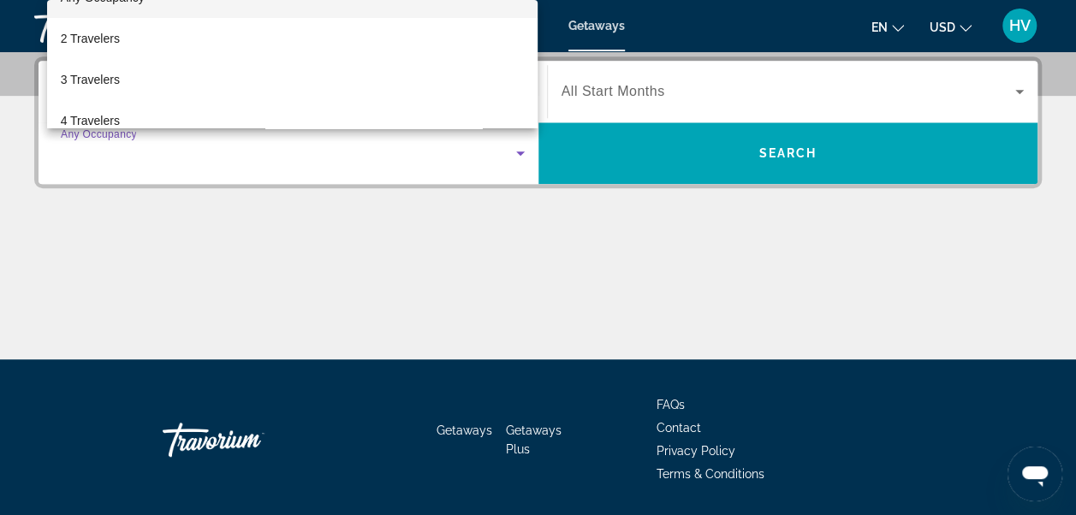
scroll to position [85, 0]
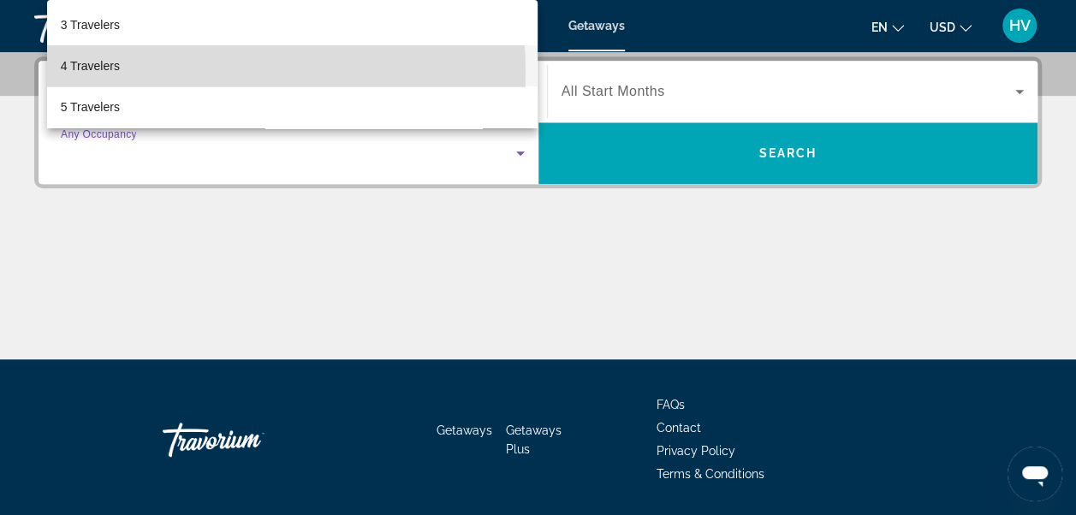
click at [155, 73] on mat-option "4 Travelers" at bounding box center [292, 65] width 491 height 41
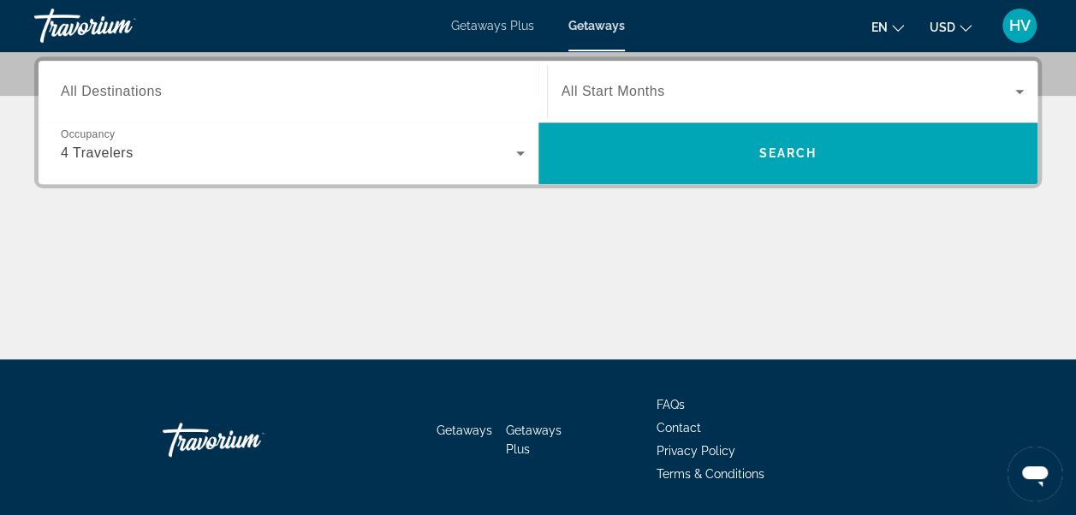
click at [1025, 102] on div "Start Month All Start Months" at bounding box center [793, 92] width 490 height 48
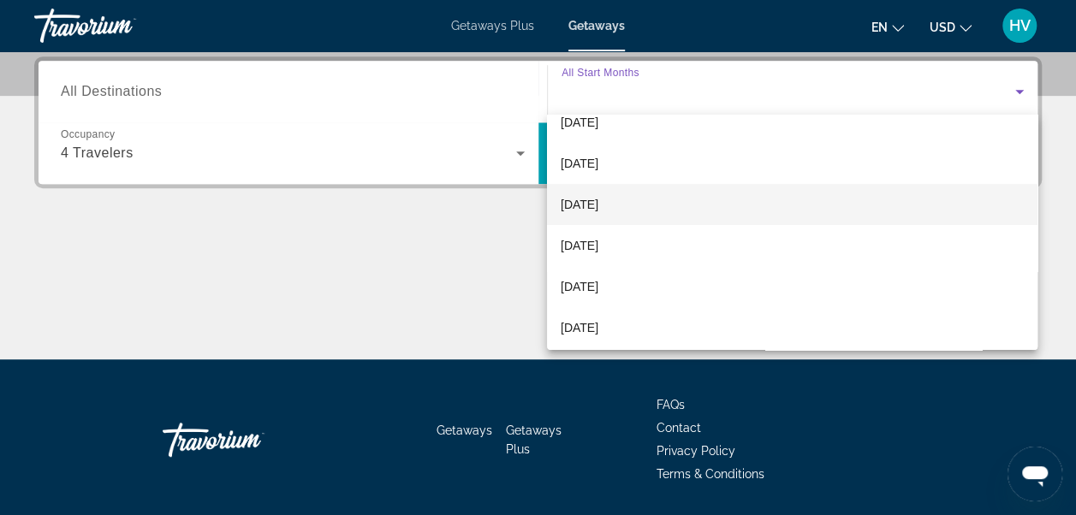
scroll to position [86, 0]
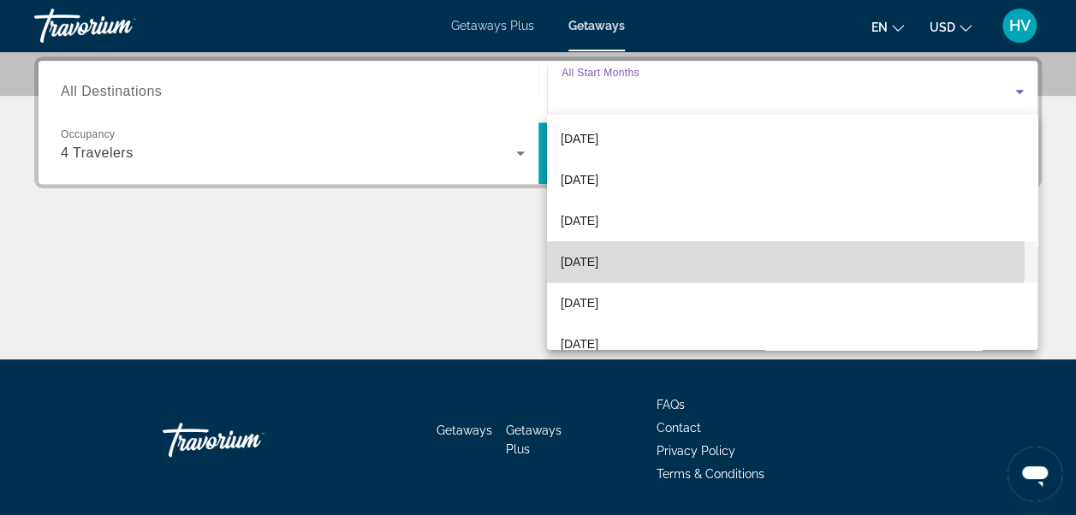
click at [598, 260] on span "February 2026" at bounding box center [580, 262] width 38 height 21
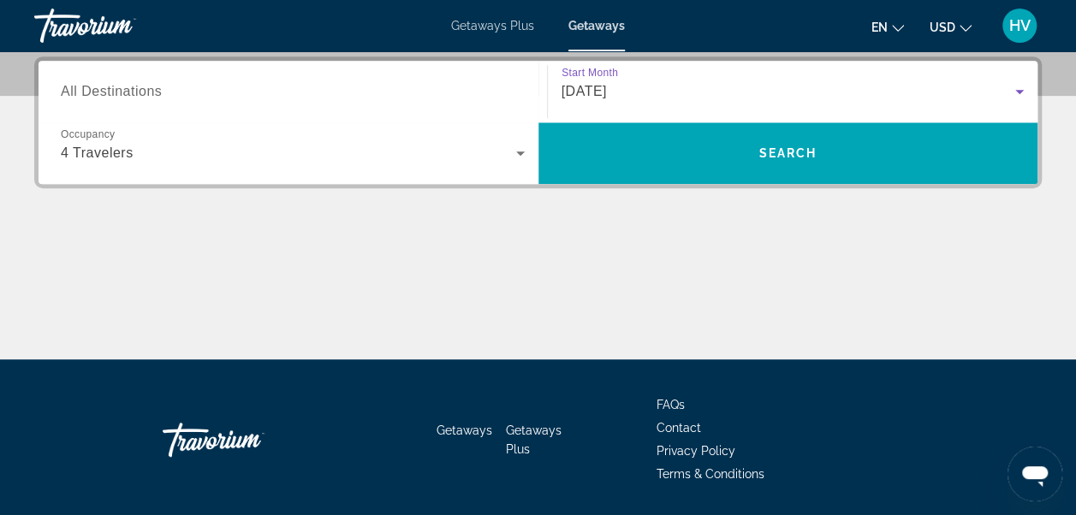
click at [363, 93] on input "Destination All Destinations" at bounding box center [293, 92] width 464 height 21
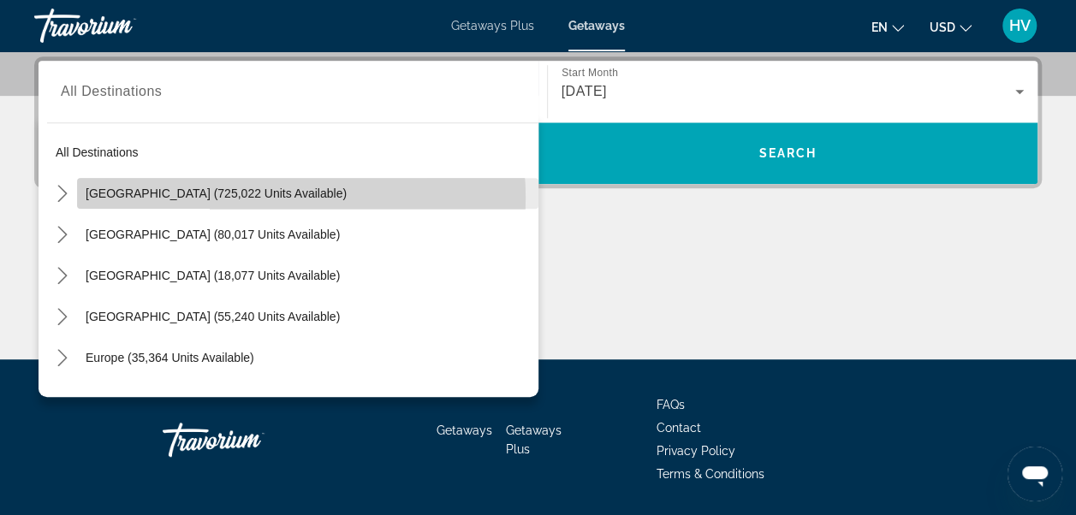
click at [258, 197] on span "United States (725,022 units available)" at bounding box center [216, 194] width 261 height 14
type input "**********"
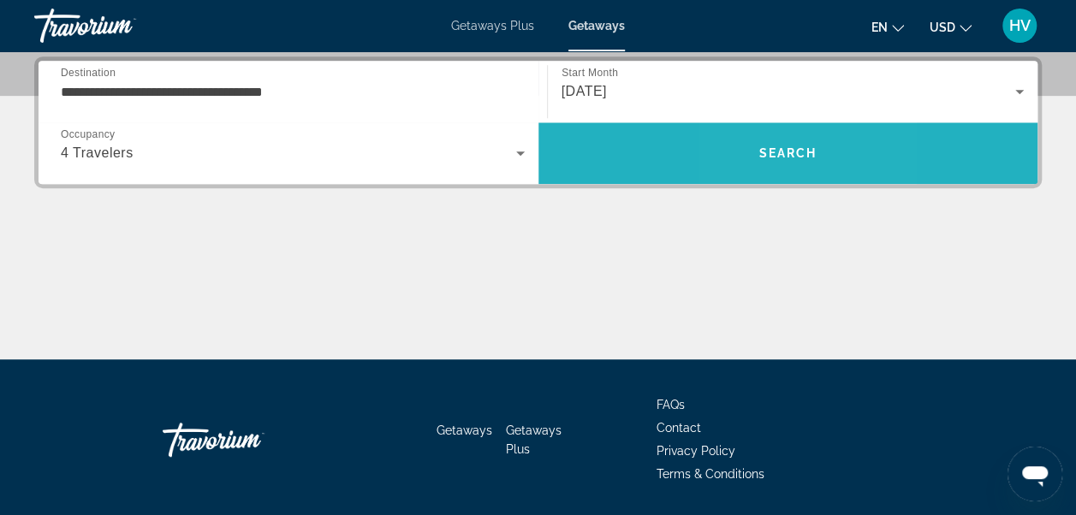
click at [761, 168] on span "Search" at bounding box center [788, 153] width 500 height 41
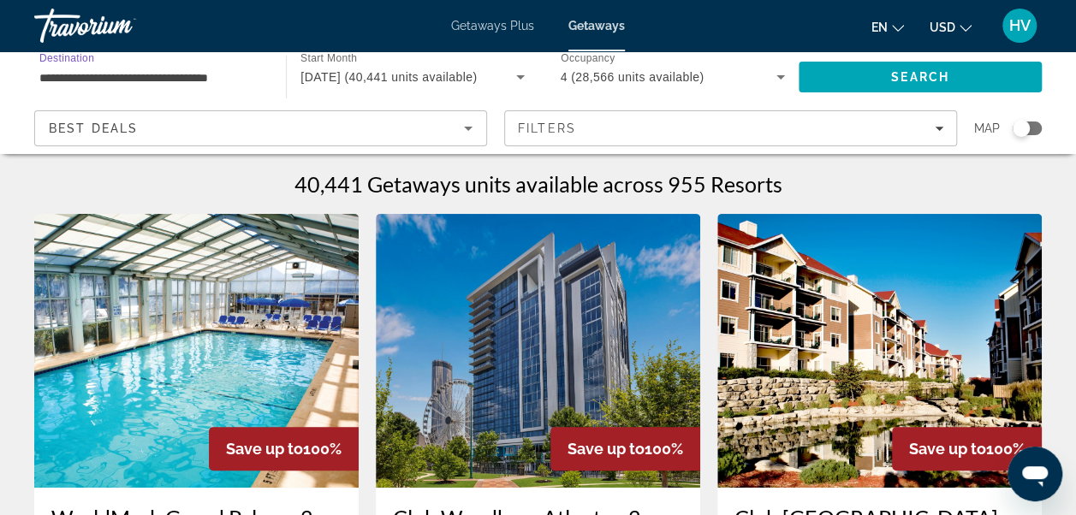
click at [198, 71] on input "**********" at bounding box center [151, 78] width 224 height 21
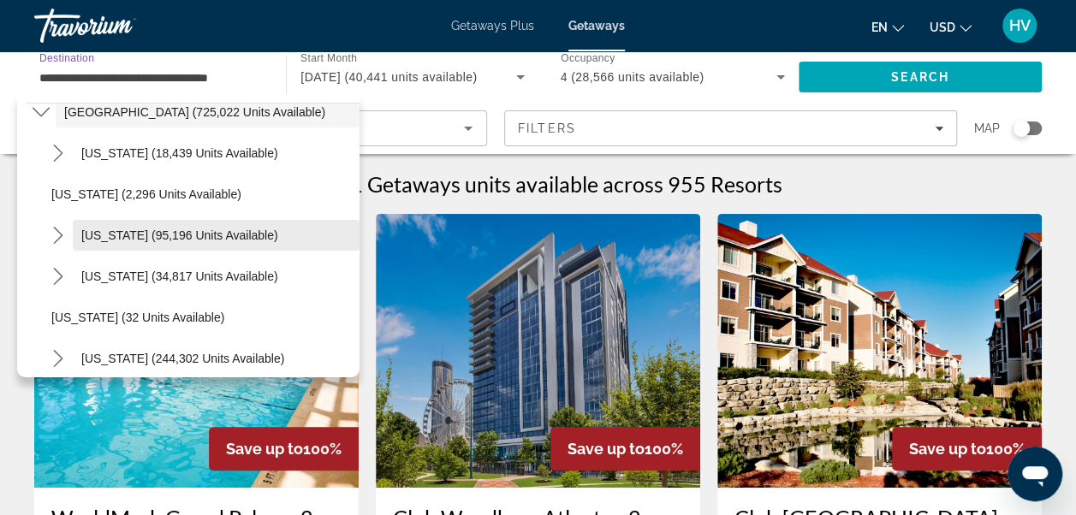
scroll to position [171, 0]
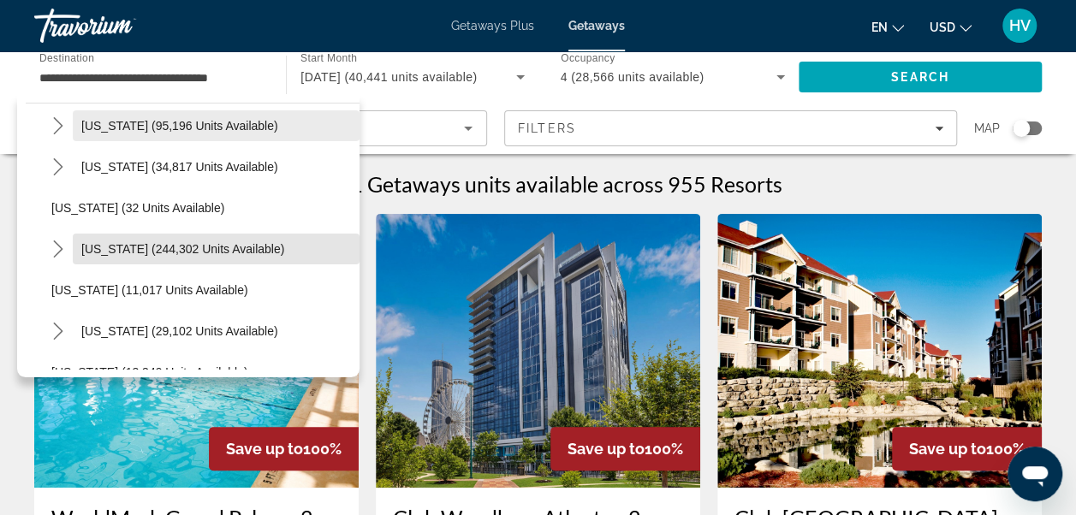
click at [219, 253] on span "Florida (244,302 units available)" at bounding box center [182, 249] width 203 height 14
type input "**********"
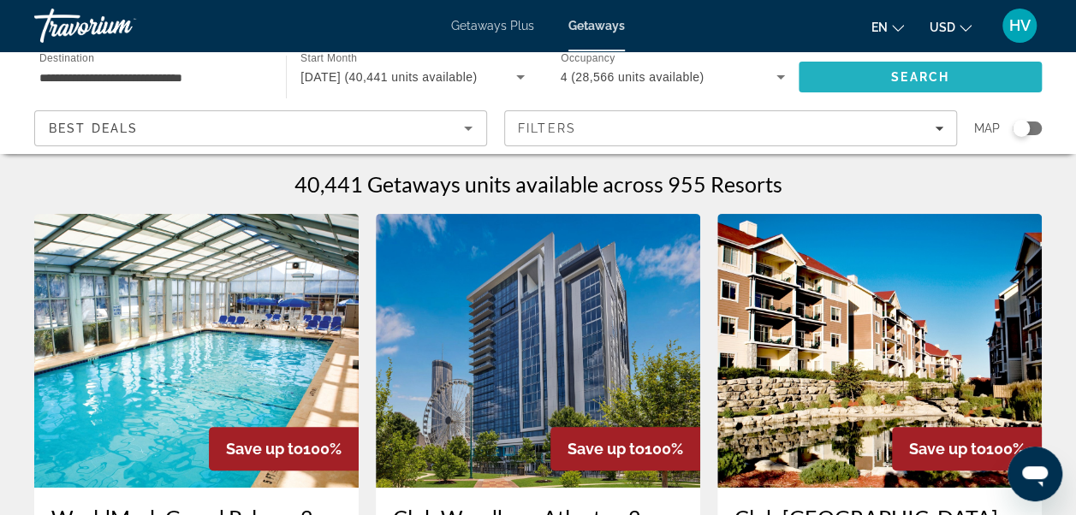
click at [840, 84] on span "Search" at bounding box center [919, 76] width 243 height 41
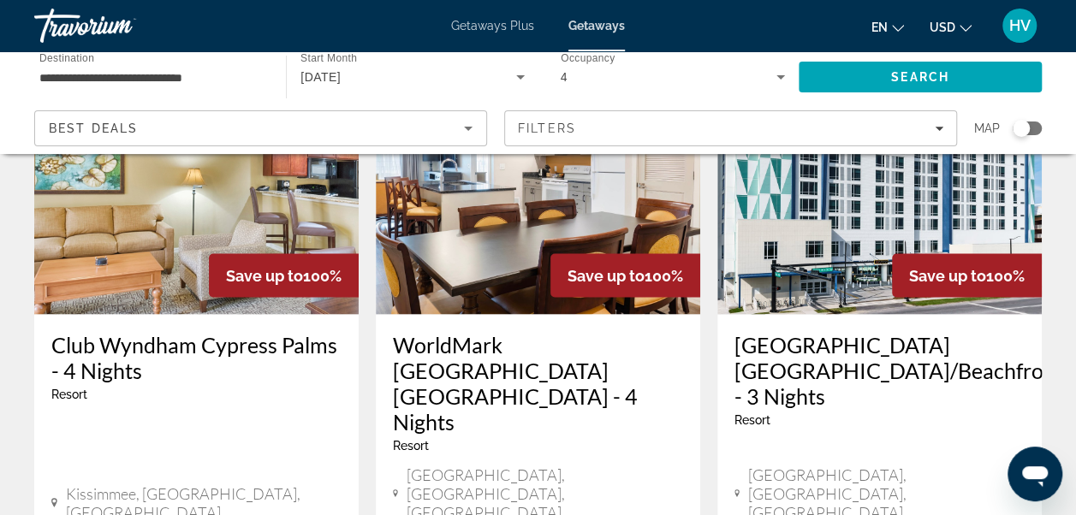
scroll to position [1540, 0]
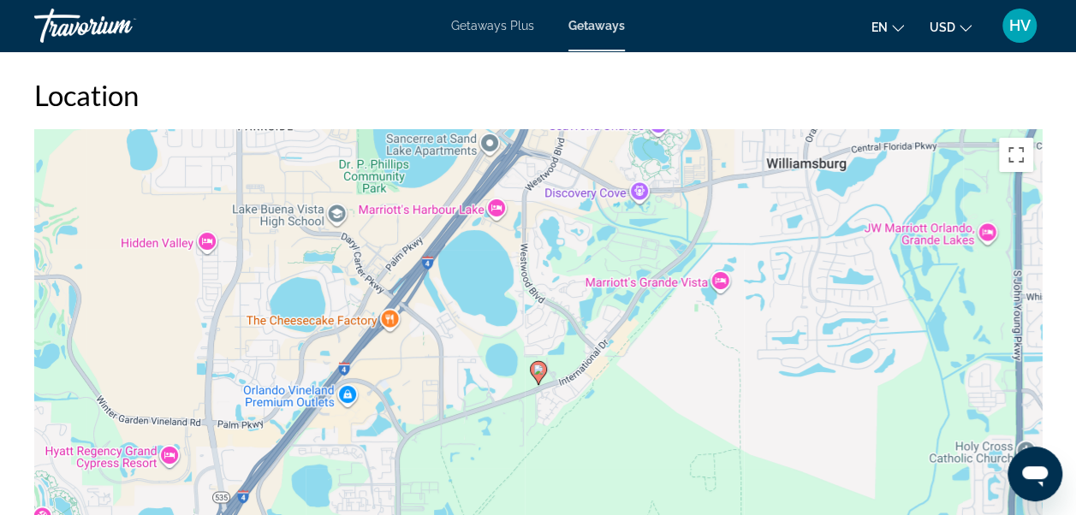
scroll to position [2910, 0]
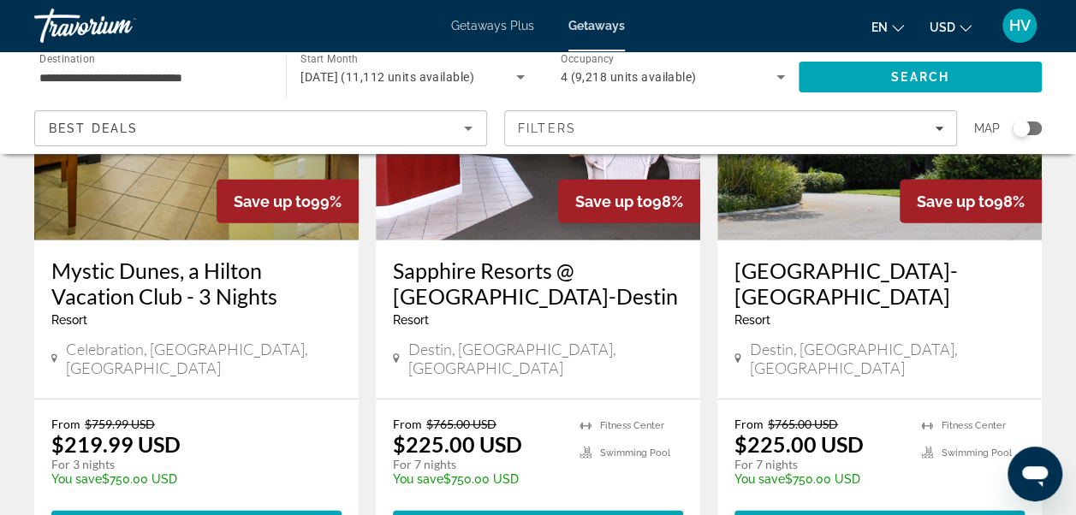
scroll to position [2396, 0]
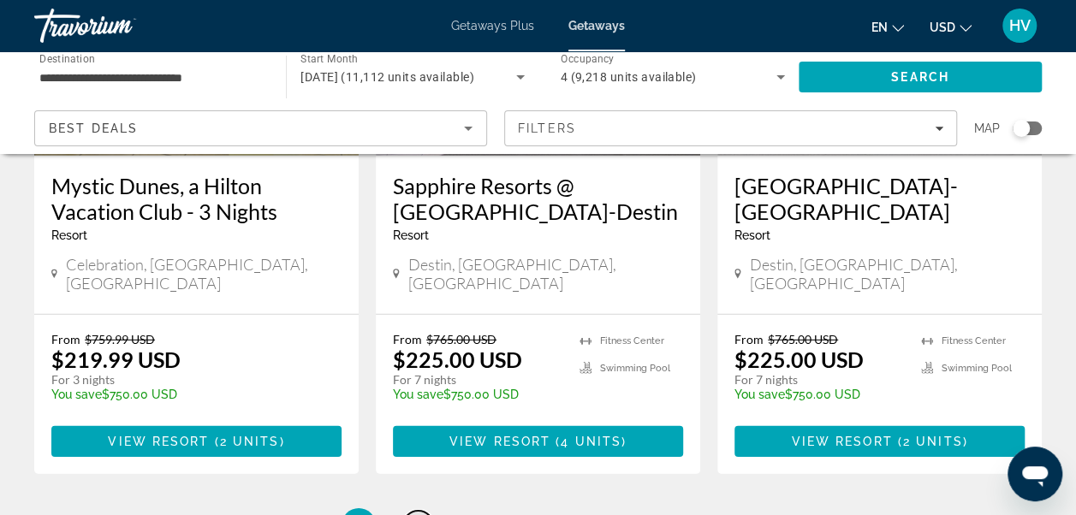
click at [418, 514] on span "2" at bounding box center [418, 525] width 9 height 19
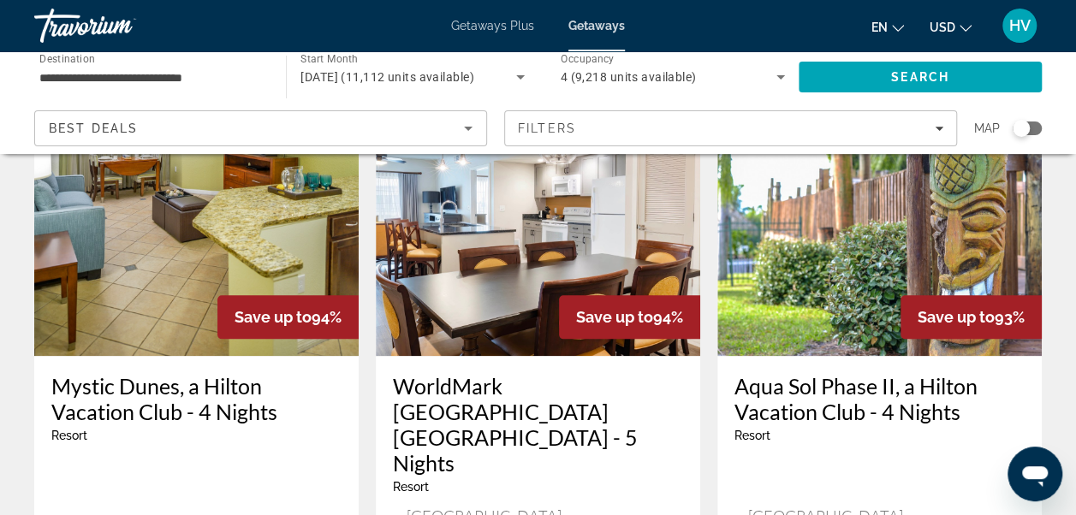
scroll to position [856, 0]
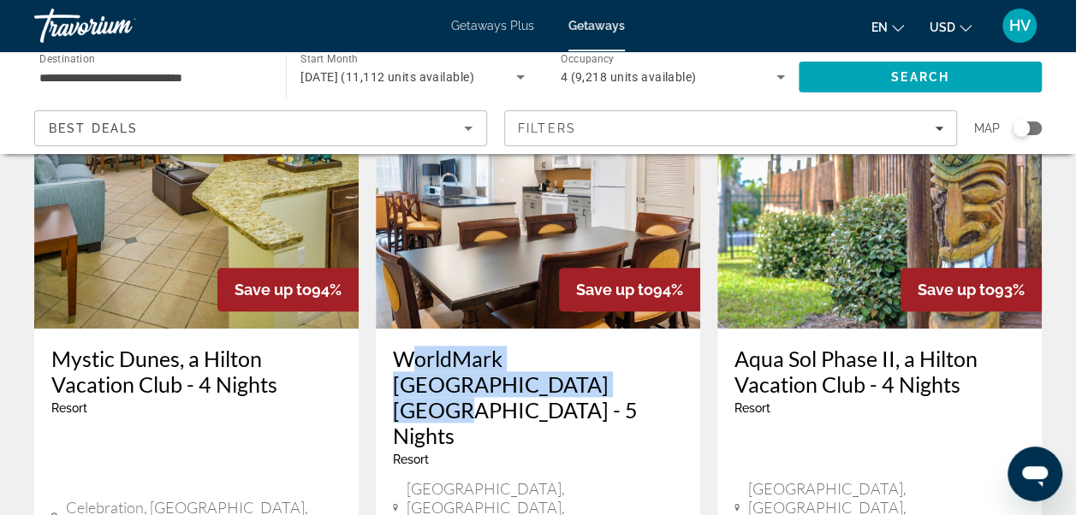
drag, startPoint x: 383, startPoint y: 288, endPoint x: 543, endPoint y: 323, distance: 163.0
click at [543, 329] on div "WorldMark Orlando Kingstown Reef - 5 Nights Resort - This is an adults only res…" at bounding box center [538, 443] width 324 height 228
copy h3 "WorldMark Orlando Kingstown Reef"
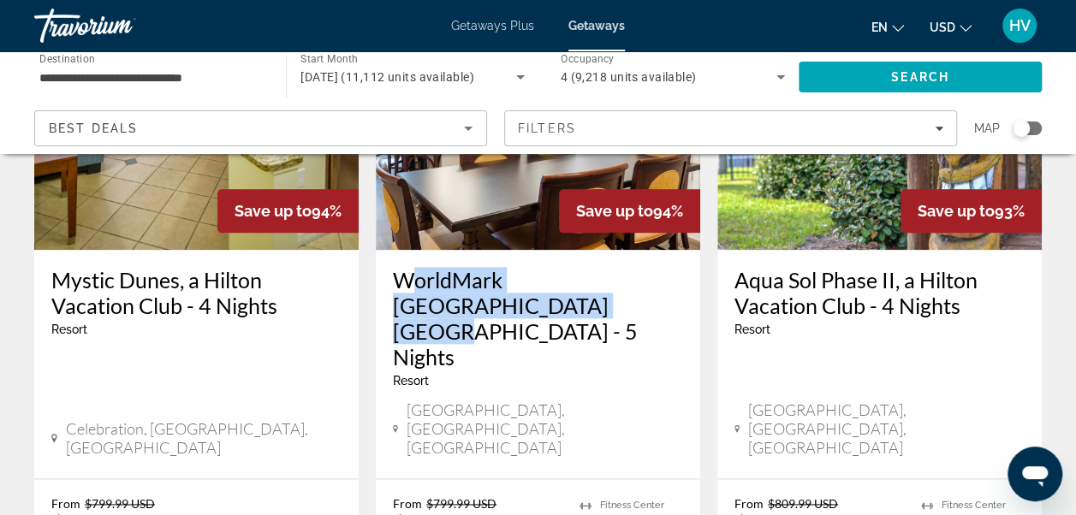
scroll to position [1027, 0]
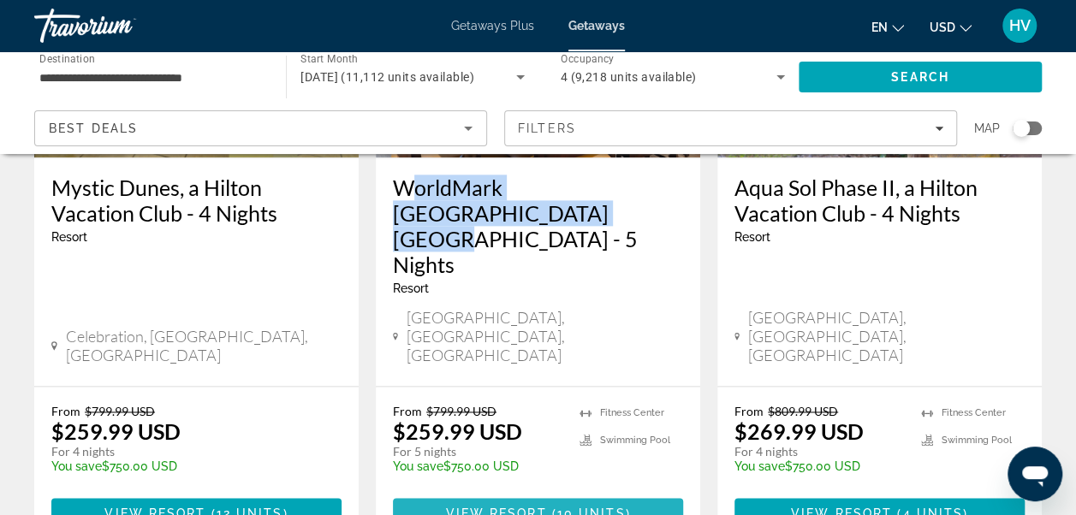
click at [570, 507] on span "10 units" at bounding box center [591, 514] width 68 height 14
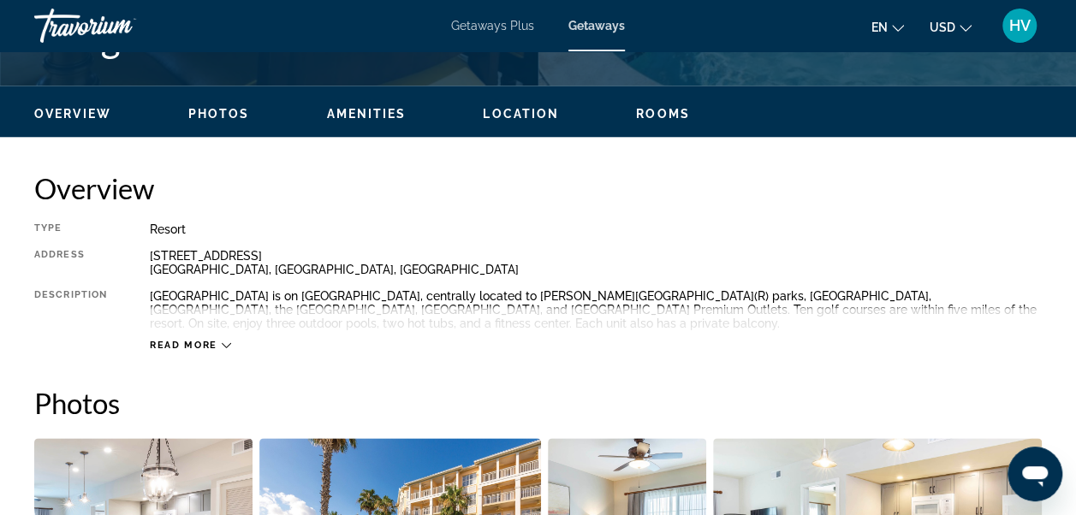
scroll to position [762, 0]
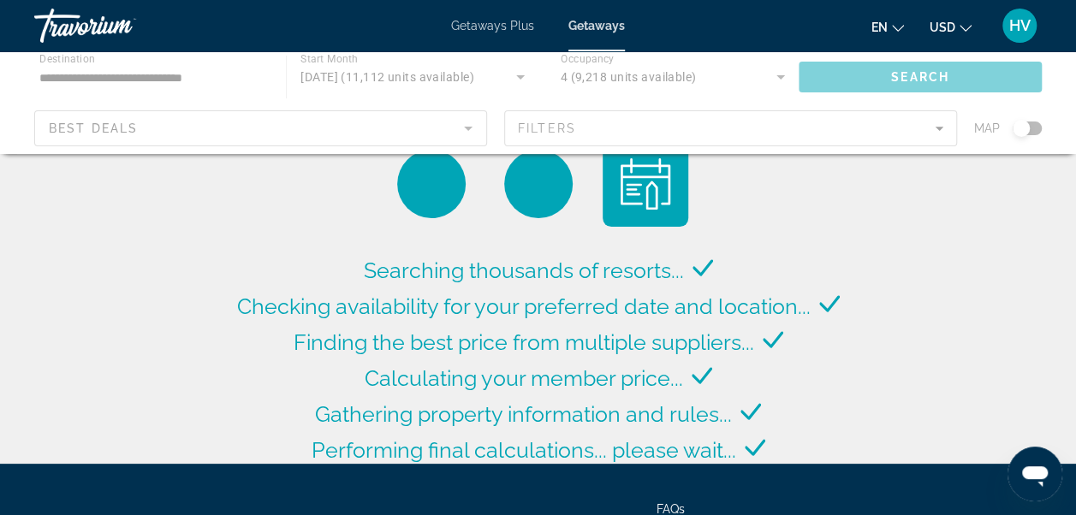
click at [454, 79] on div "Main content" at bounding box center [538, 102] width 1076 height 103
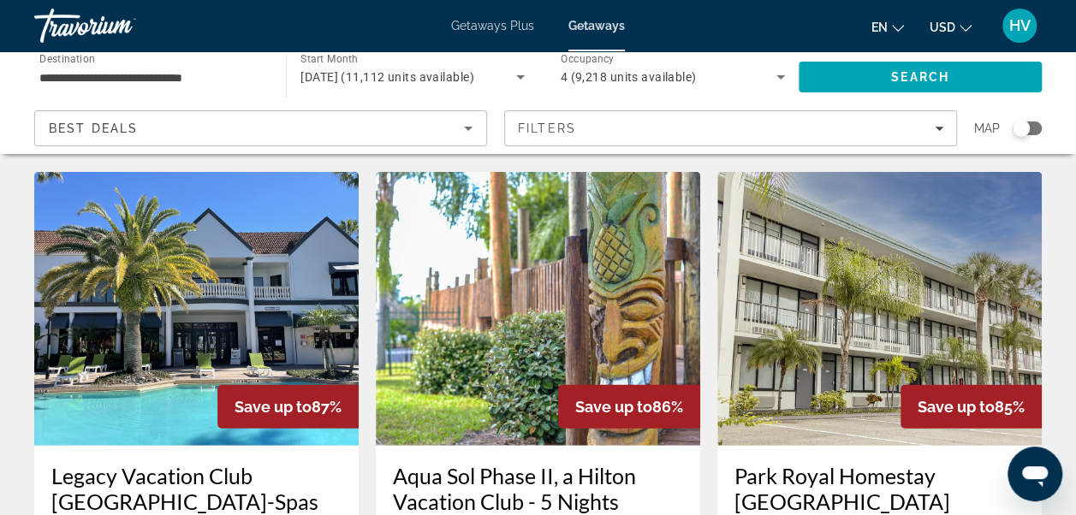
scroll to position [2139, 0]
